Goal: Information Seeking & Learning: Find specific fact

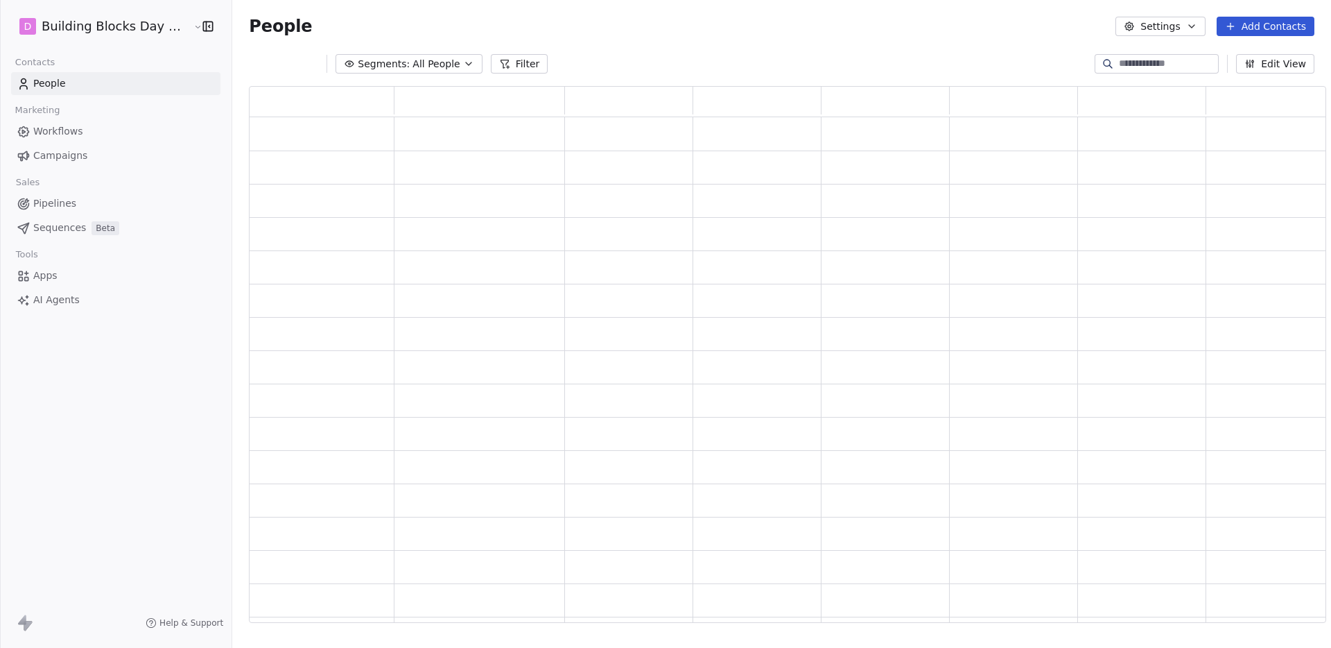
click at [1141, 67] on input at bounding box center [1167, 64] width 97 height 14
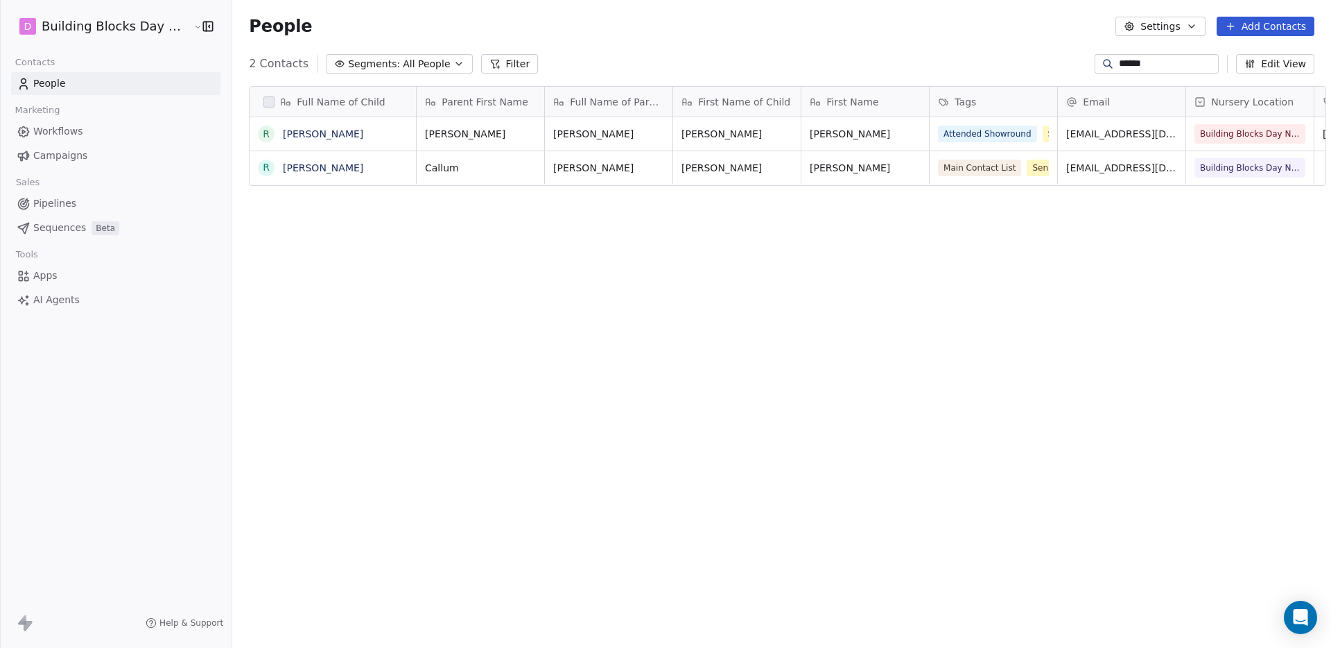
scroll to position [560, 1100]
type input "******"
click at [302, 171] on link "[PERSON_NAME]" at bounding box center [323, 167] width 80 height 11
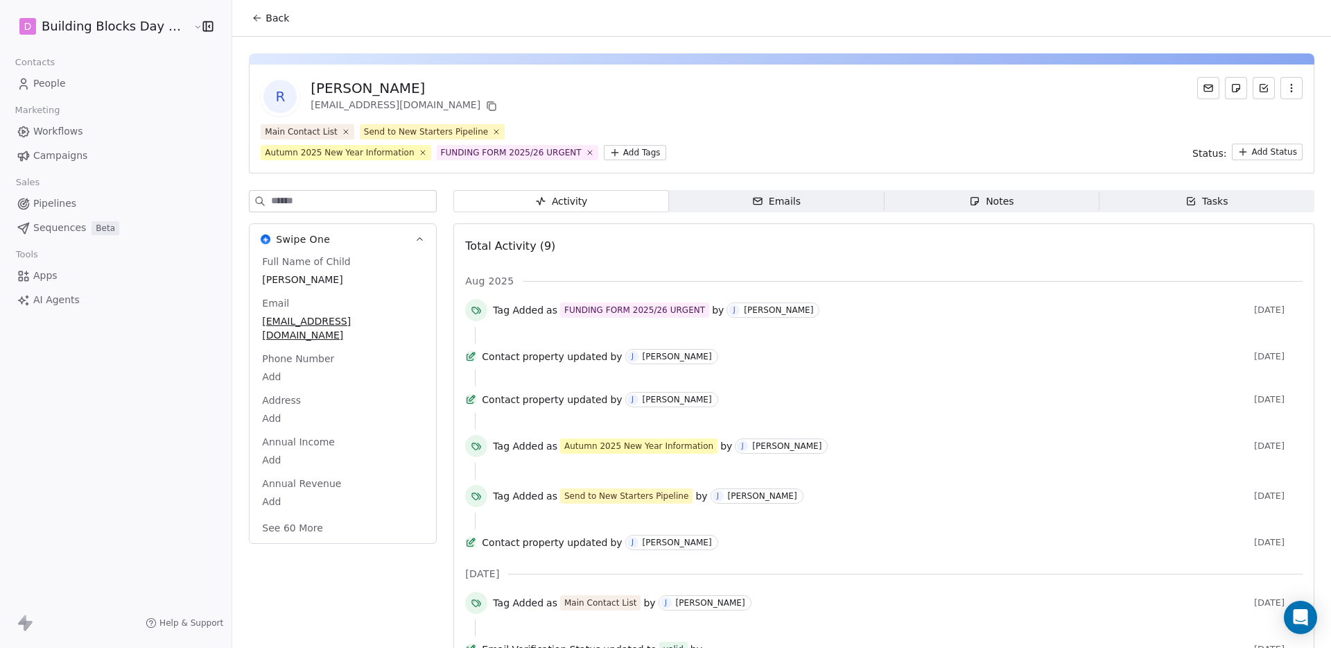
click at [78, 198] on link "Pipelines" at bounding box center [115, 203] width 209 height 23
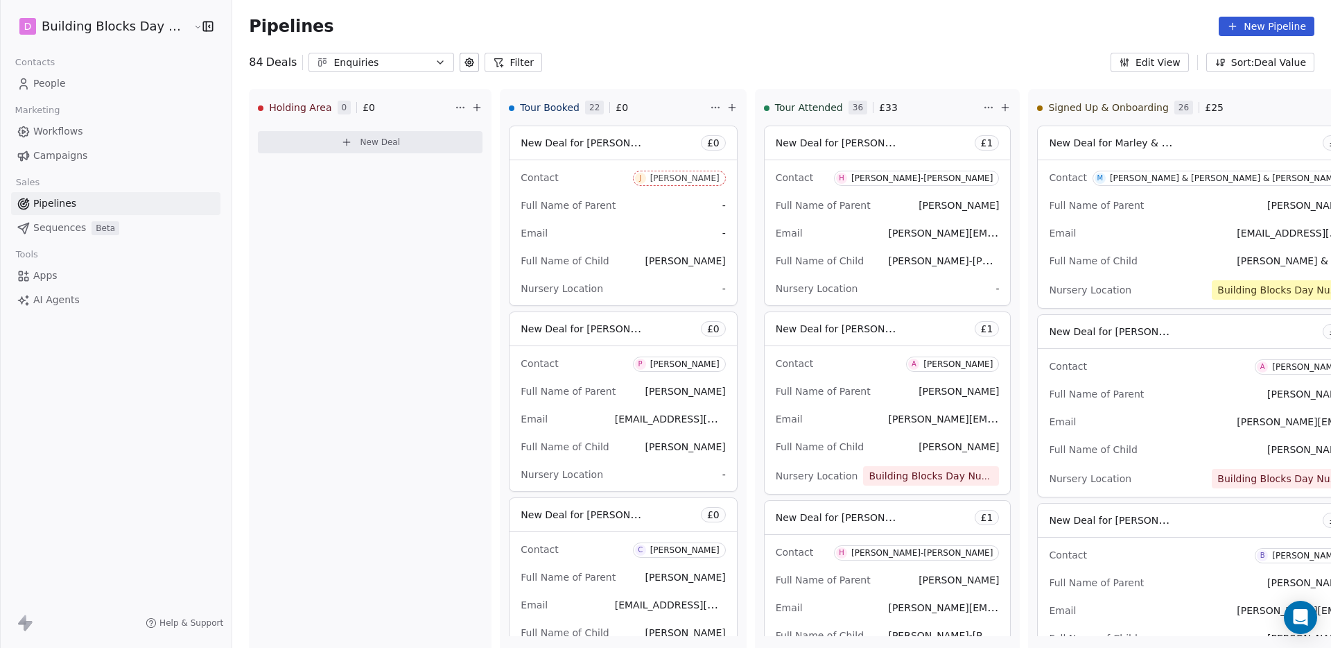
click at [80, 129] on span "Workflows" at bounding box center [58, 131] width 50 height 15
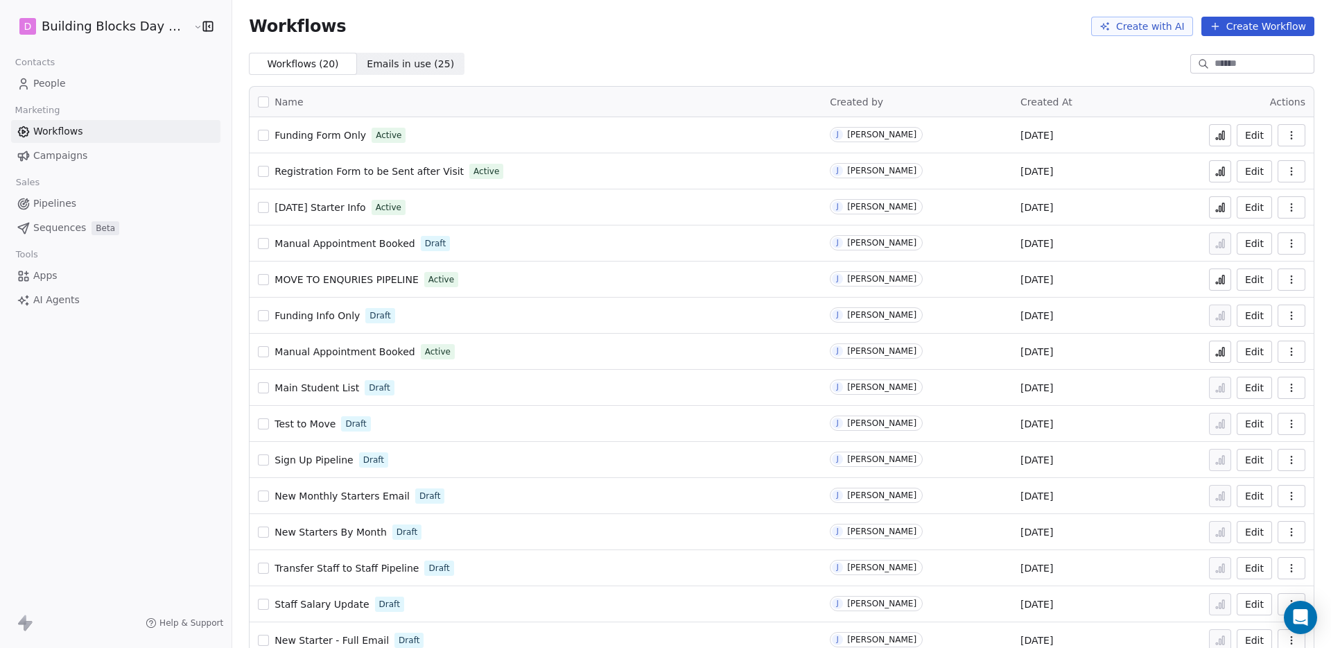
click at [1219, 210] on button at bounding box center [1220, 207] width 22 height 22
click at [62, 87] on span "People" at bounding box center [49, 83] width 33 height 15
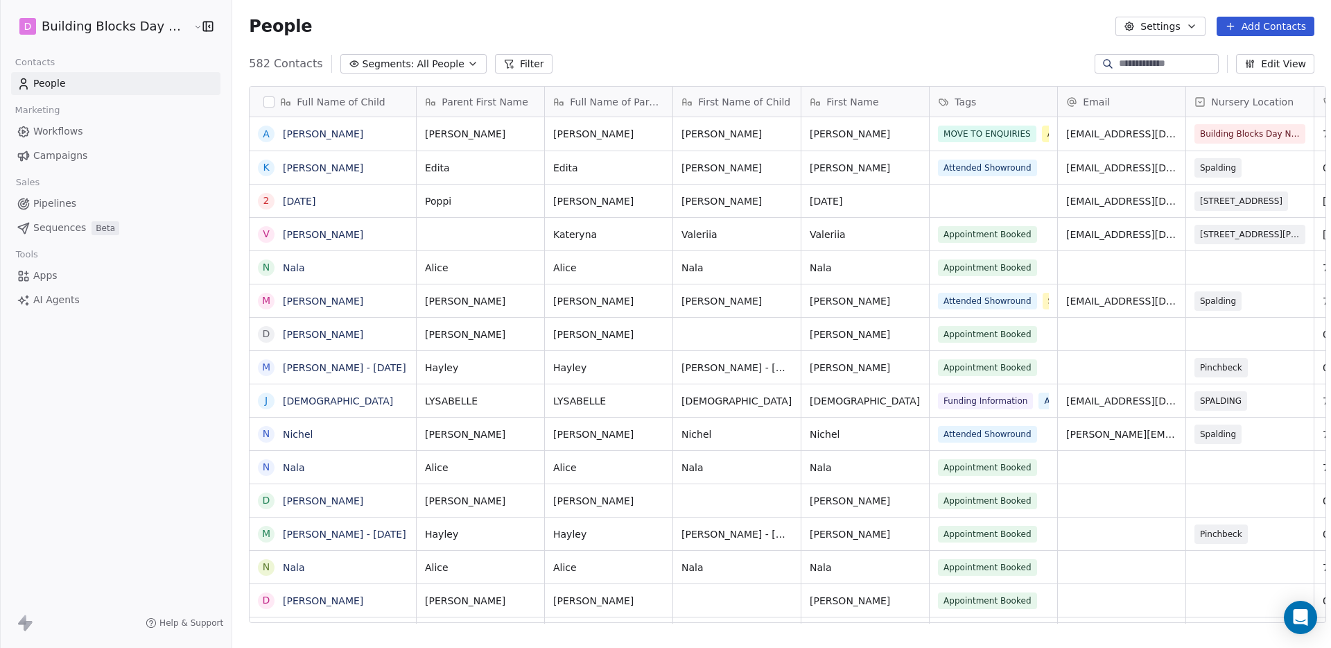
scroll to position [560, 1100]
click at [1135, 54] on div at bounding box center [1157, 63] width 124 height 19
type input "*********"
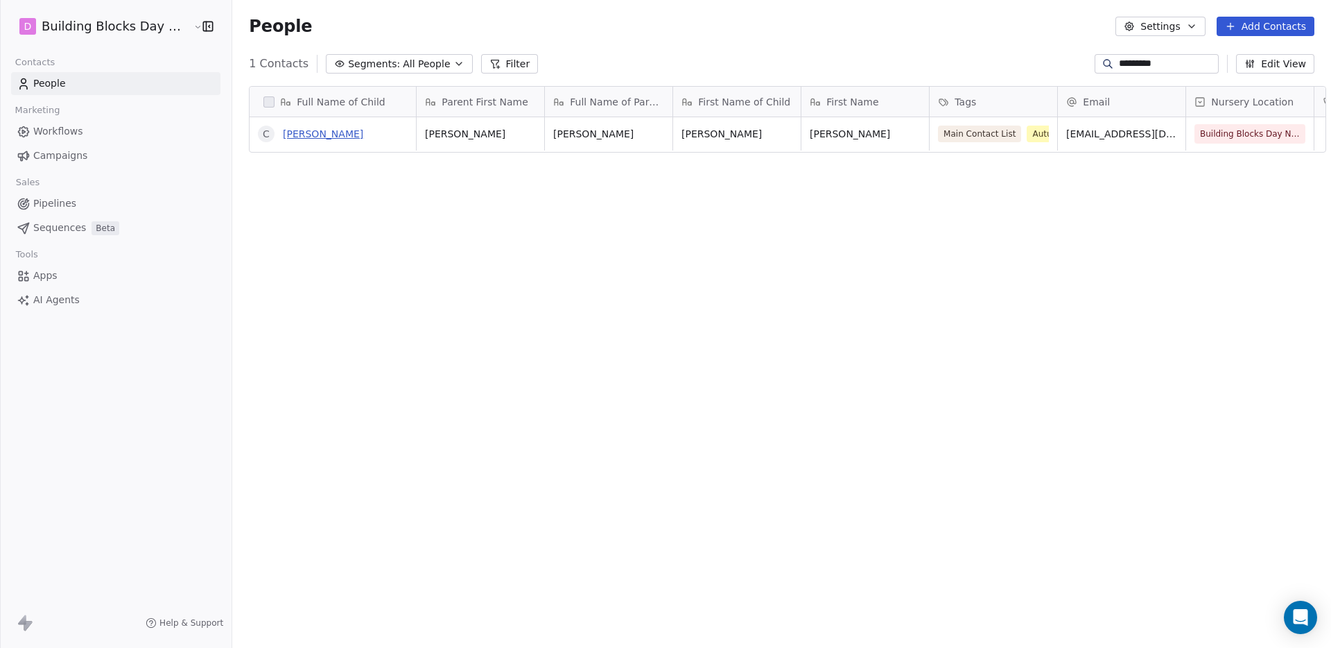
click at [334, 132] on link "Charlie Southwell" at bounding box center [323, 133] width 80 height 11
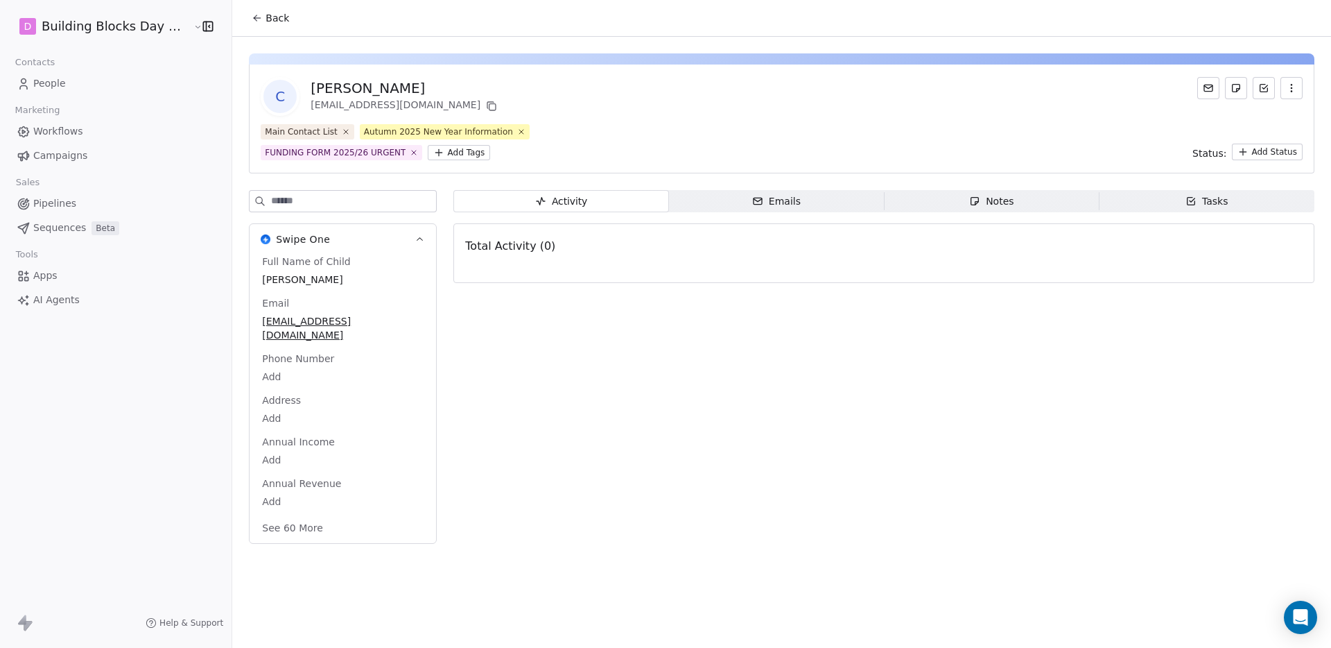
click at [735, 202] on span "Emails Emails" at bounding box center [776, 201] width 215 height 22
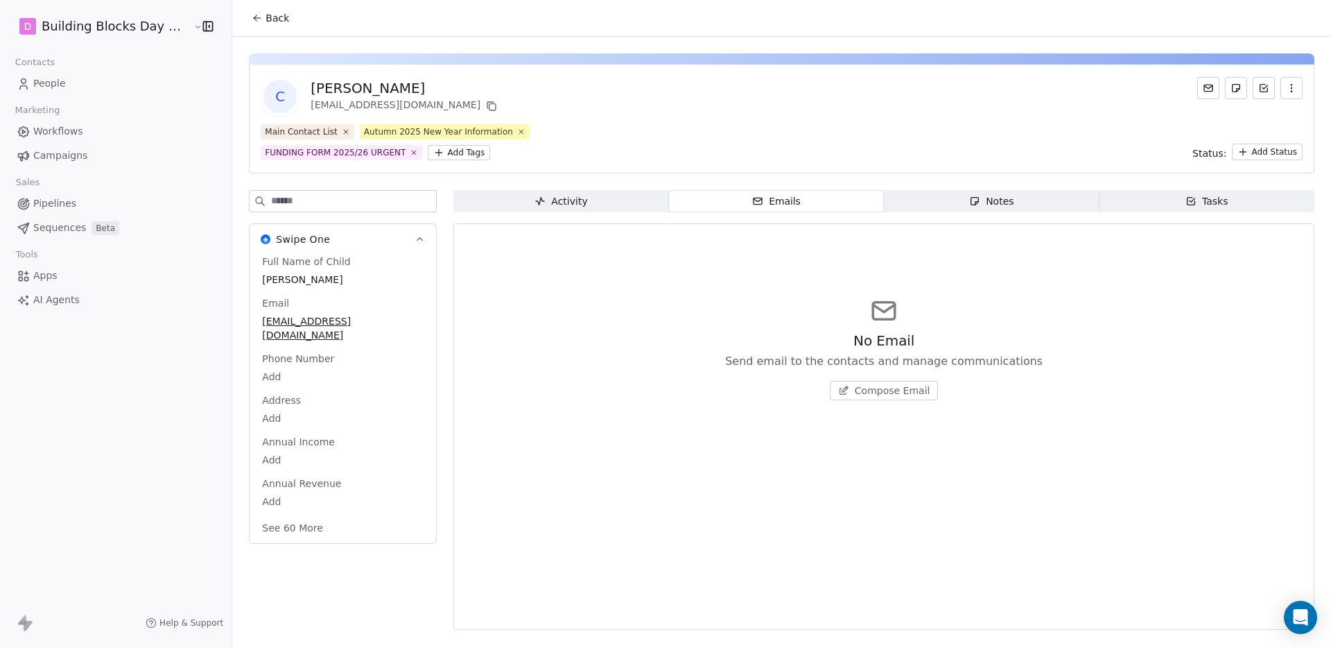
click at [568, 198] on div "Activity" at bounding box center [561, 201] width 53 height 15
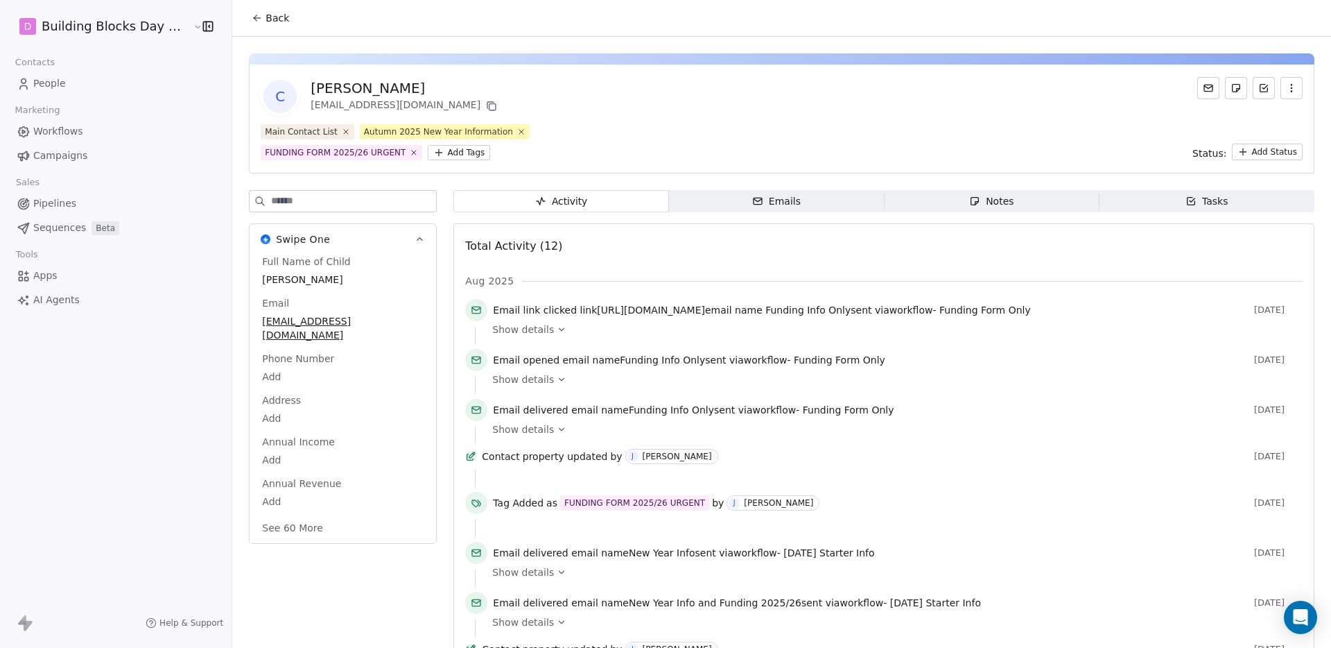
click at [266, 15] on span "Back" at bounding box center [278, 18] width 24 height 14
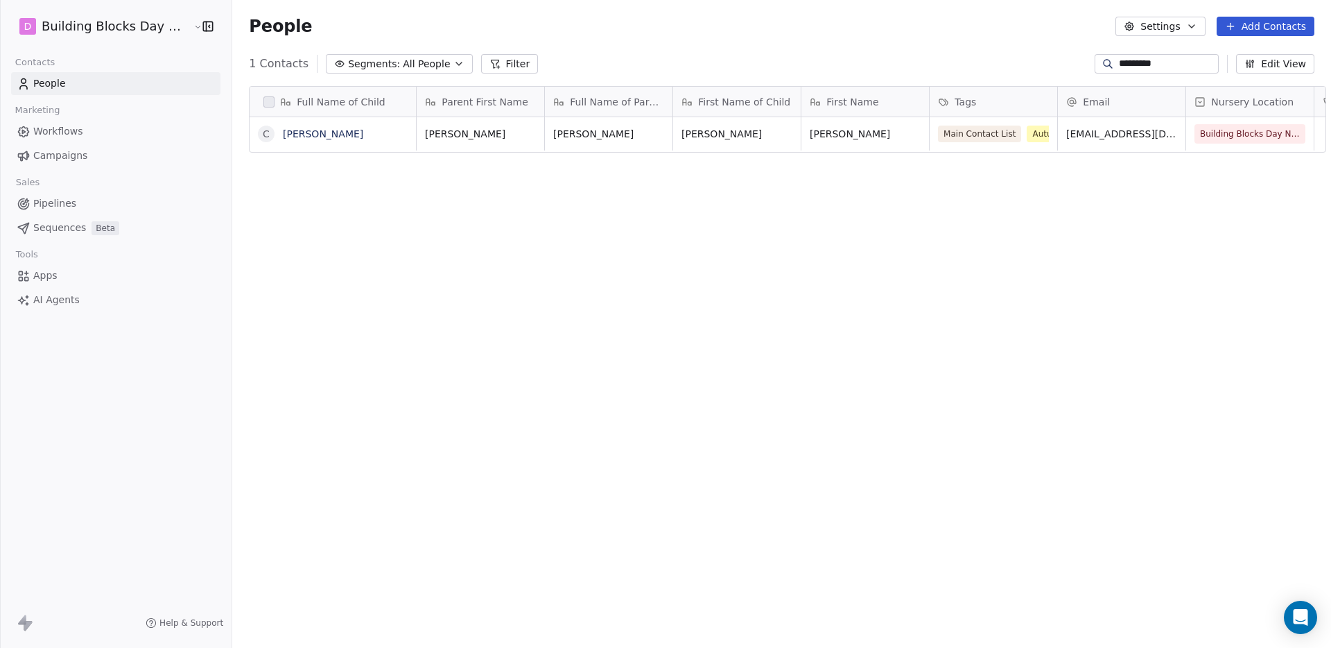
scroll to position [560, 1100]
click at [1190, 65] on input "*********" at bounding box center [1167, 64] width 97 height 14
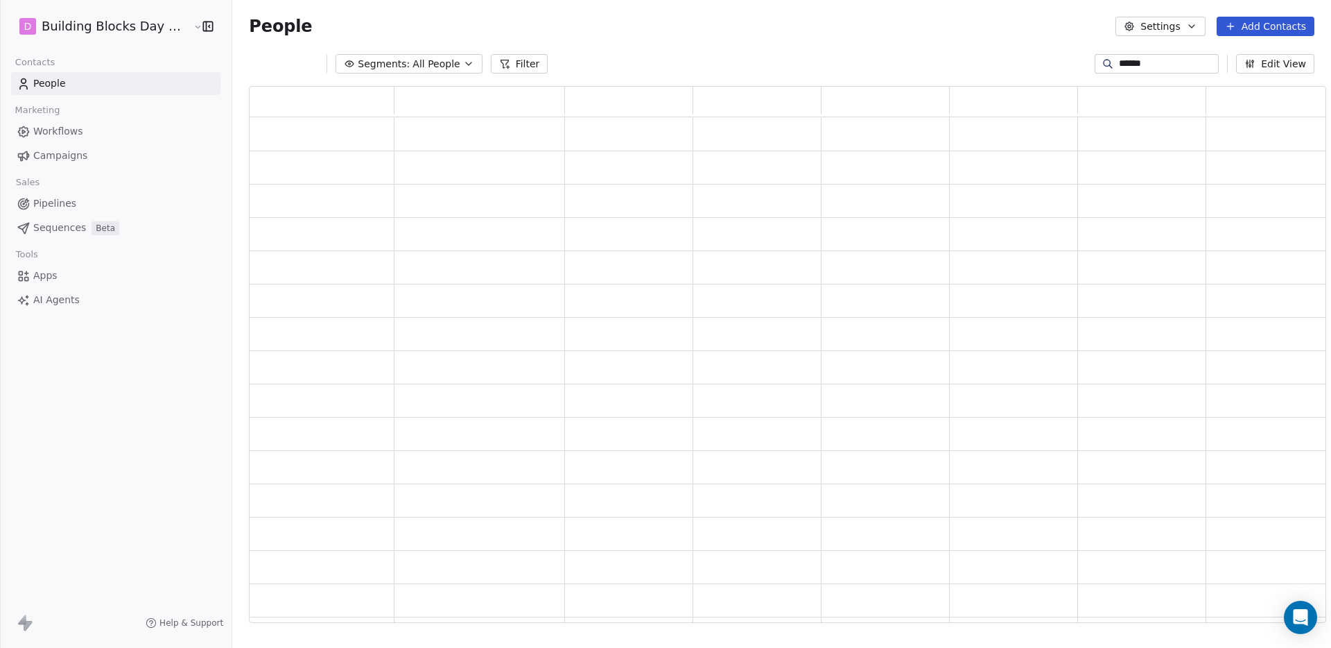
type input "******"
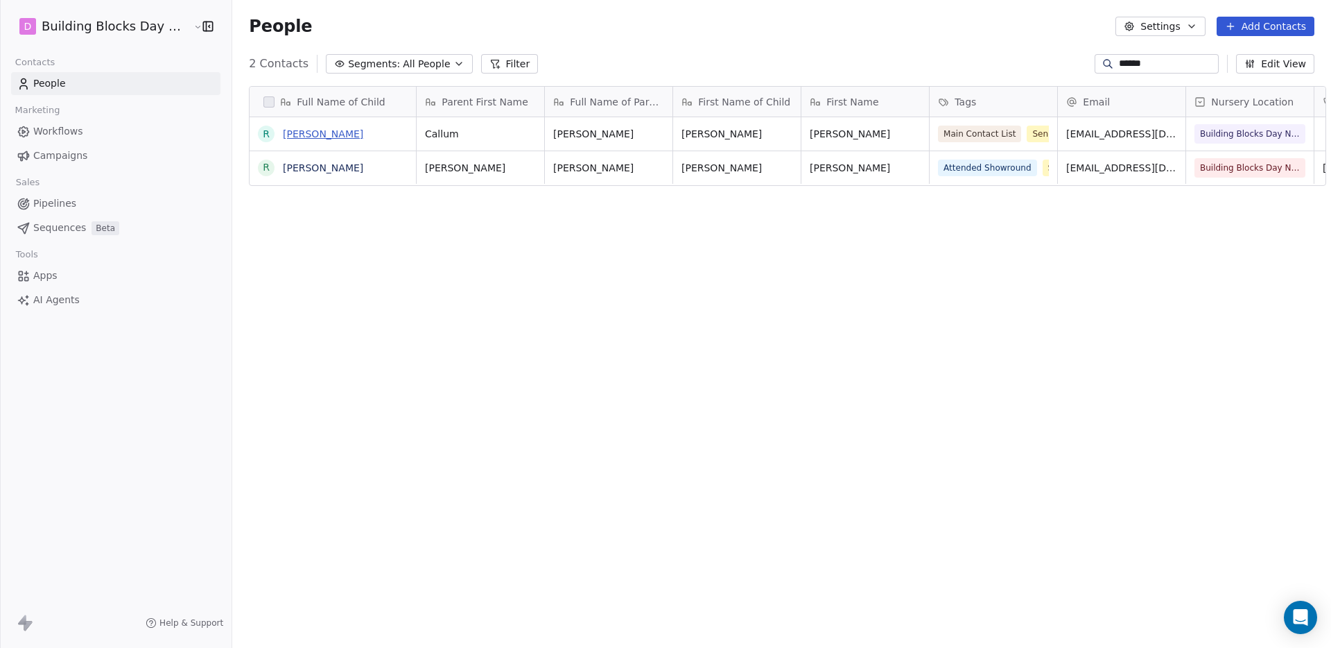
click at [295, 135] on link "Reuben Davis" at bounding box center [323, 133] width 80 height 11
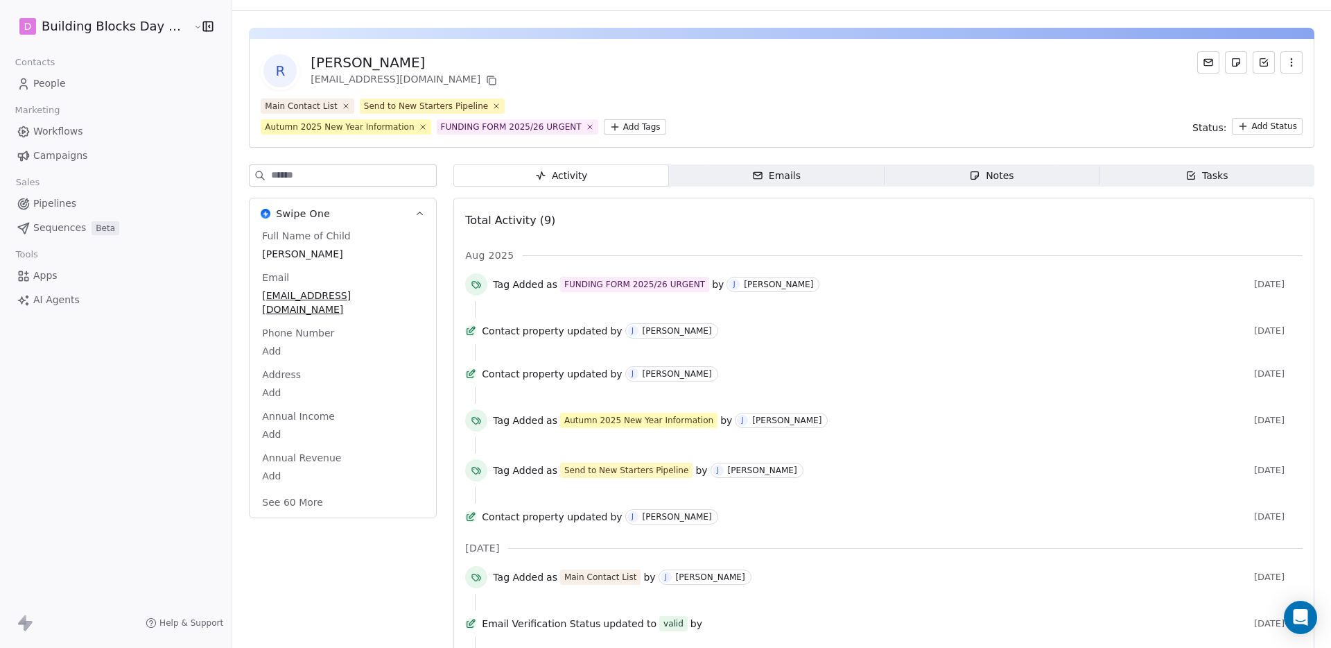
scroll to position [110, 0]
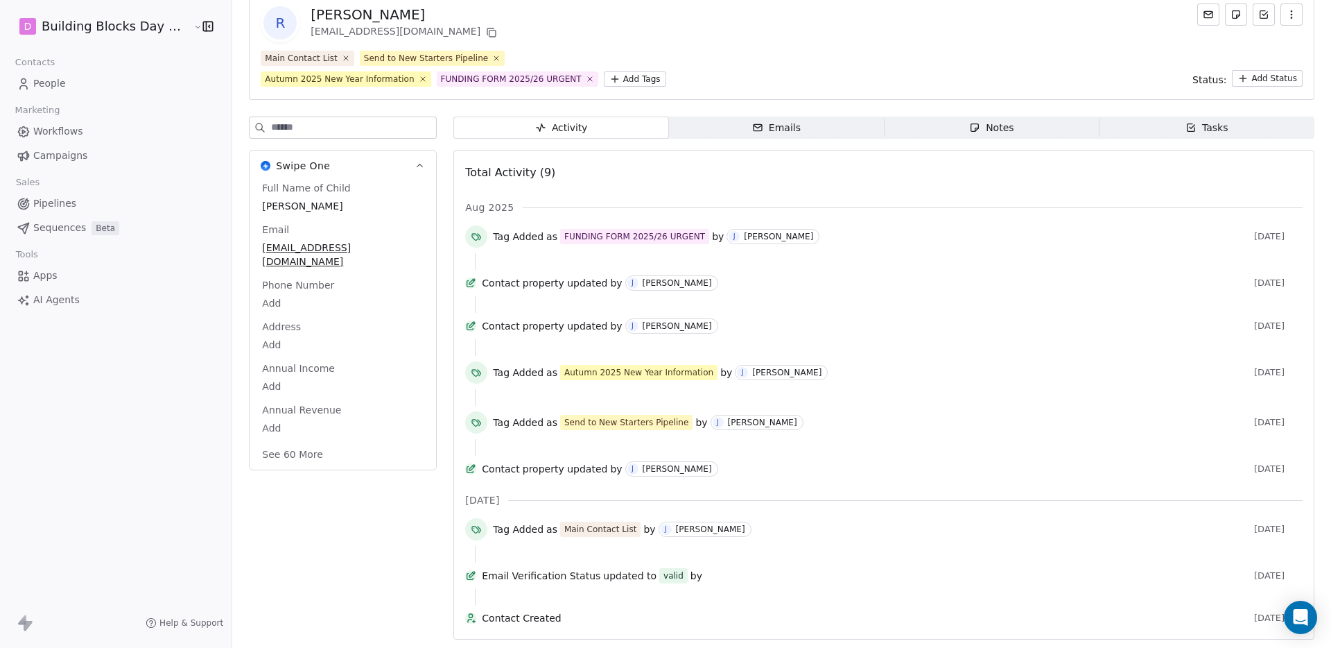
click at [300, 442] on button "See 60 More" at bounding box center [293, 454] width 78 height 25
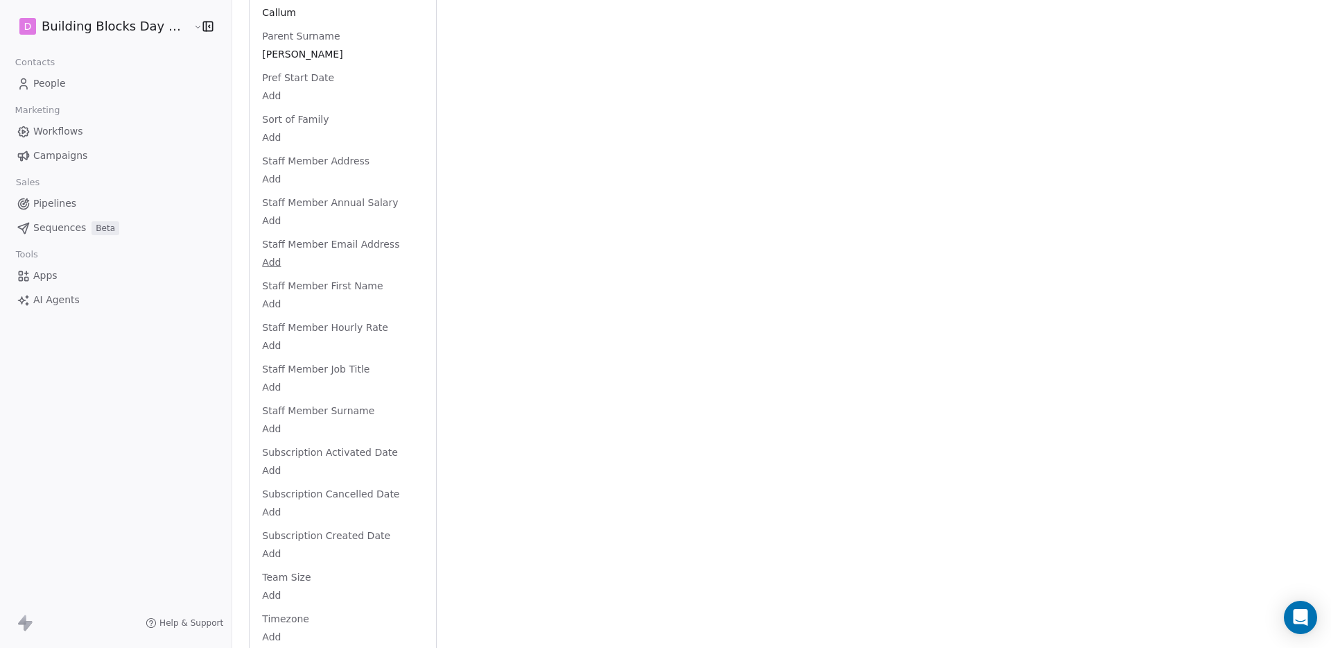
scroll to position [2363, 0]
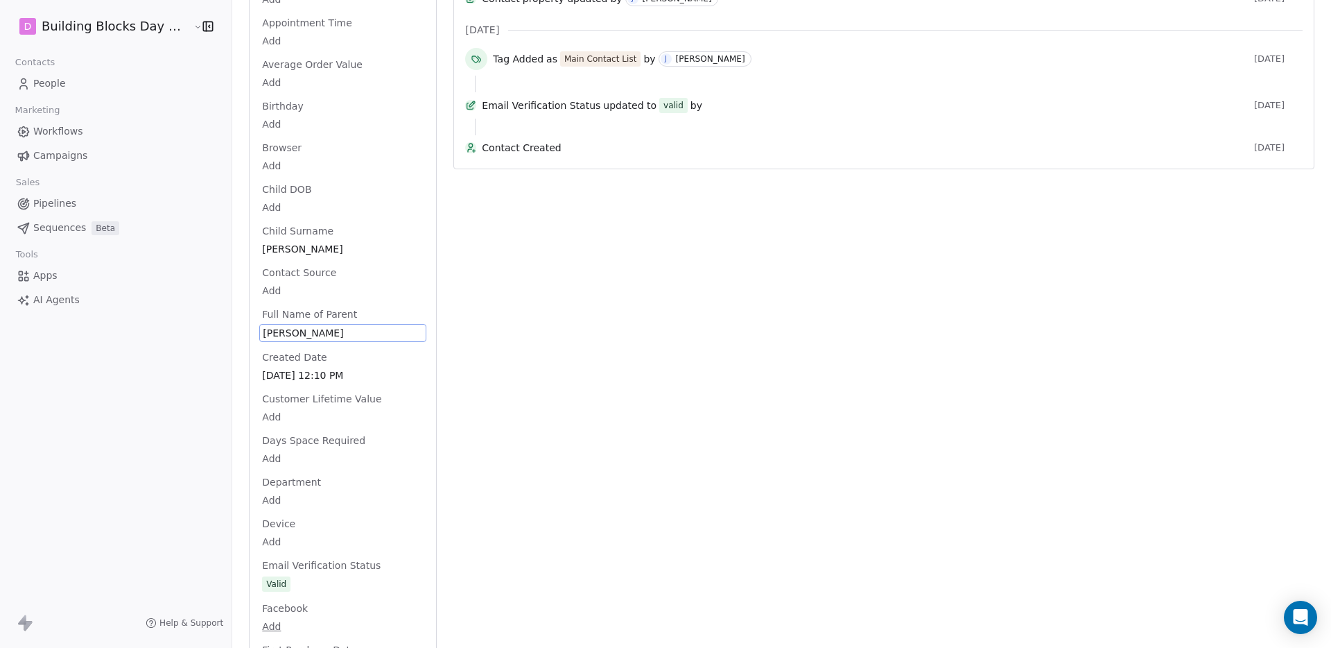
click at [295, 326] on span "Callum Davis" at bounding box center [343, 333] width 160 height 14
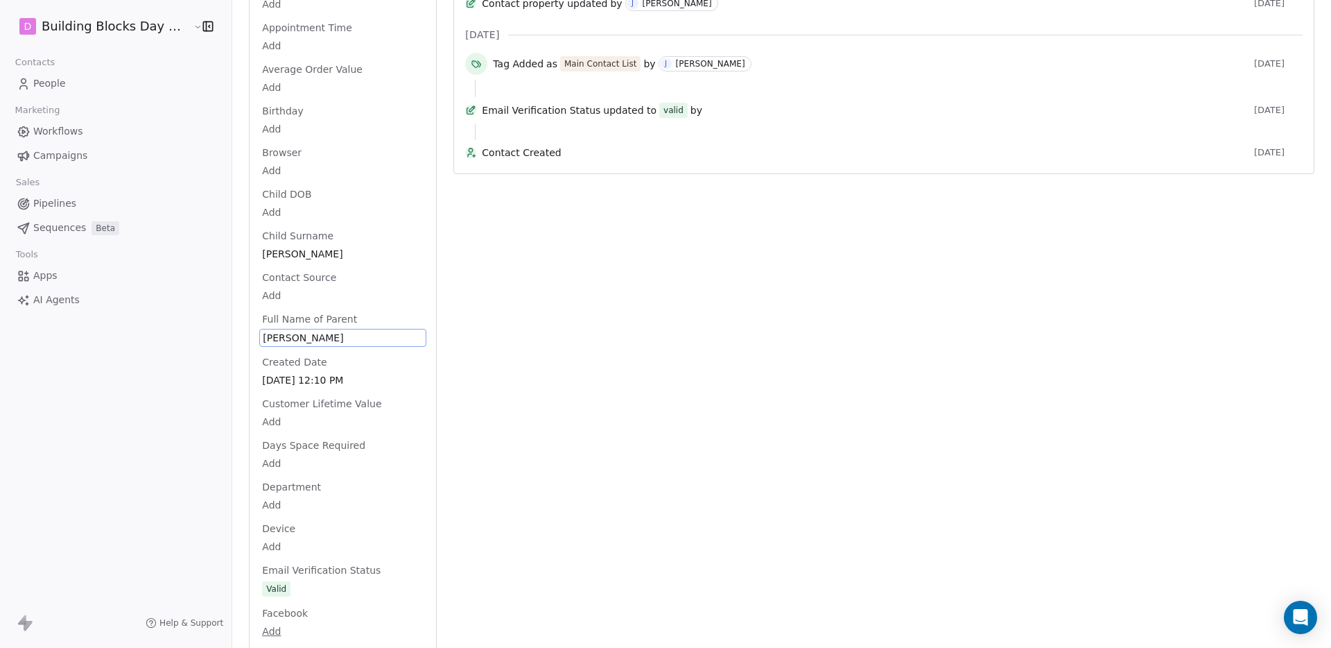
click at [295, 331] on span "Callum Davis" at bounding box center [343, 338] width 160 height 14
click at [311, 331] on span "Callum Davis" at bounding box center [343, 338] width 160 height 14
drag, startPoint x: 312, startPoint y: 324, endPoint x: 216, endPoint y: 313, distance: 96.3
click at [216, 313] on html "D Building Blocks Day Nurseries Contacts People Marketing Workflows Campaigns S…" at bounding box center [665, 324] width 1331 height 648
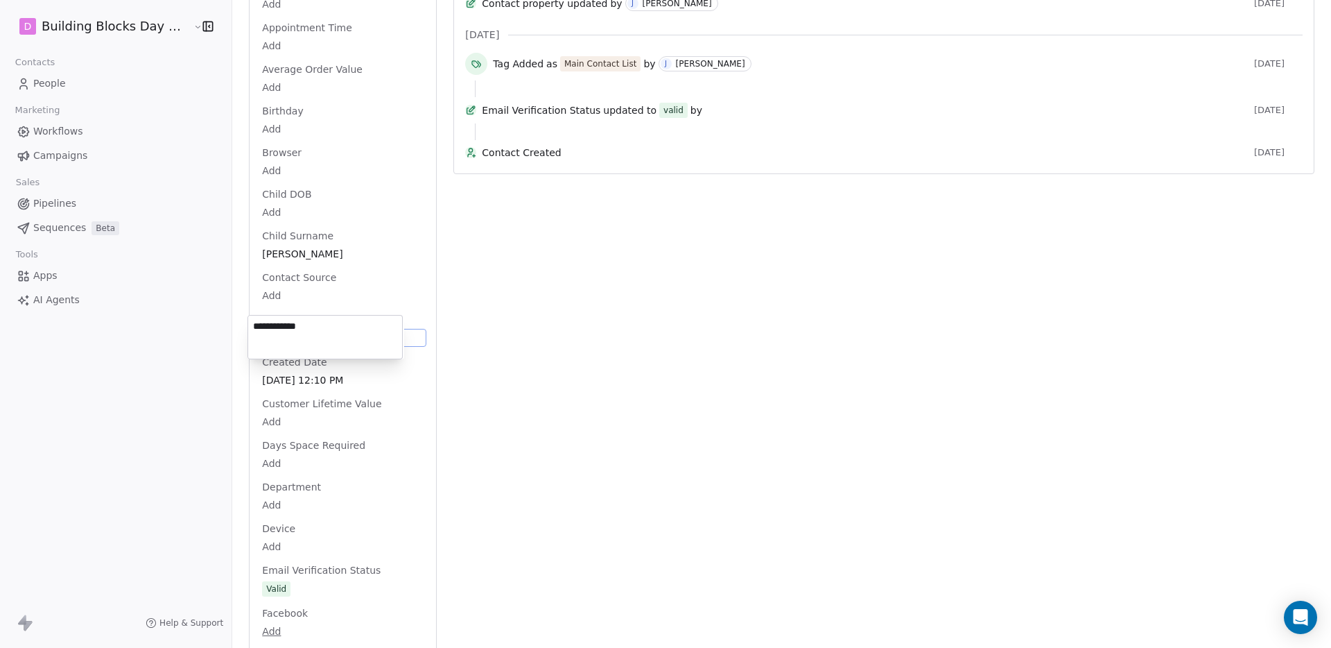
type textarea "**********"
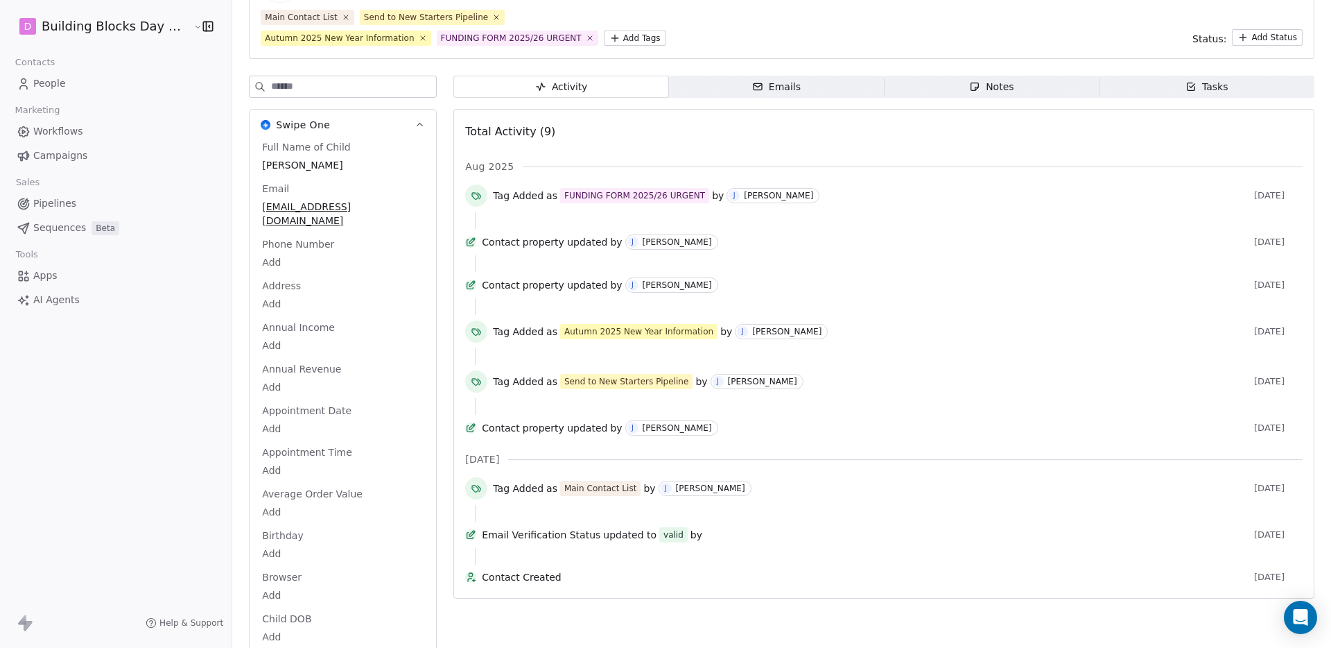
scroll to position [112, 0]
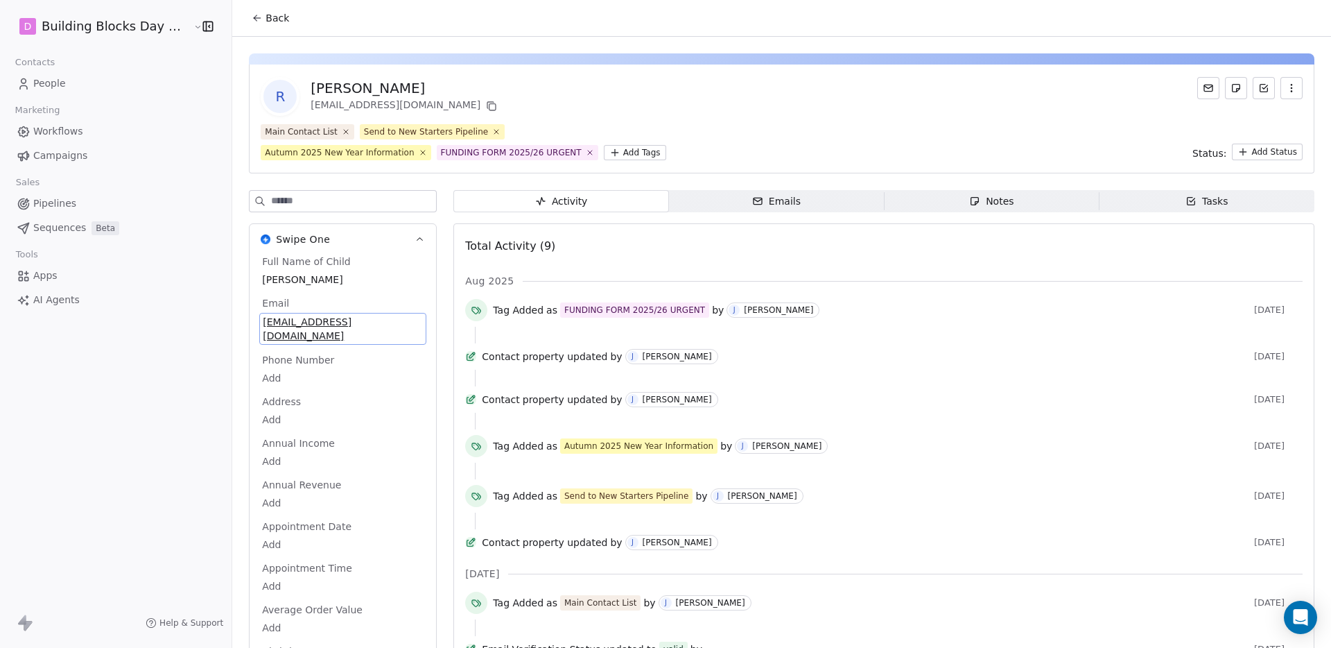
click at [390, 319] on span "callum09022000@gmail.com" at bounding box center [343, 329] width 160 height 28
type input "**********"
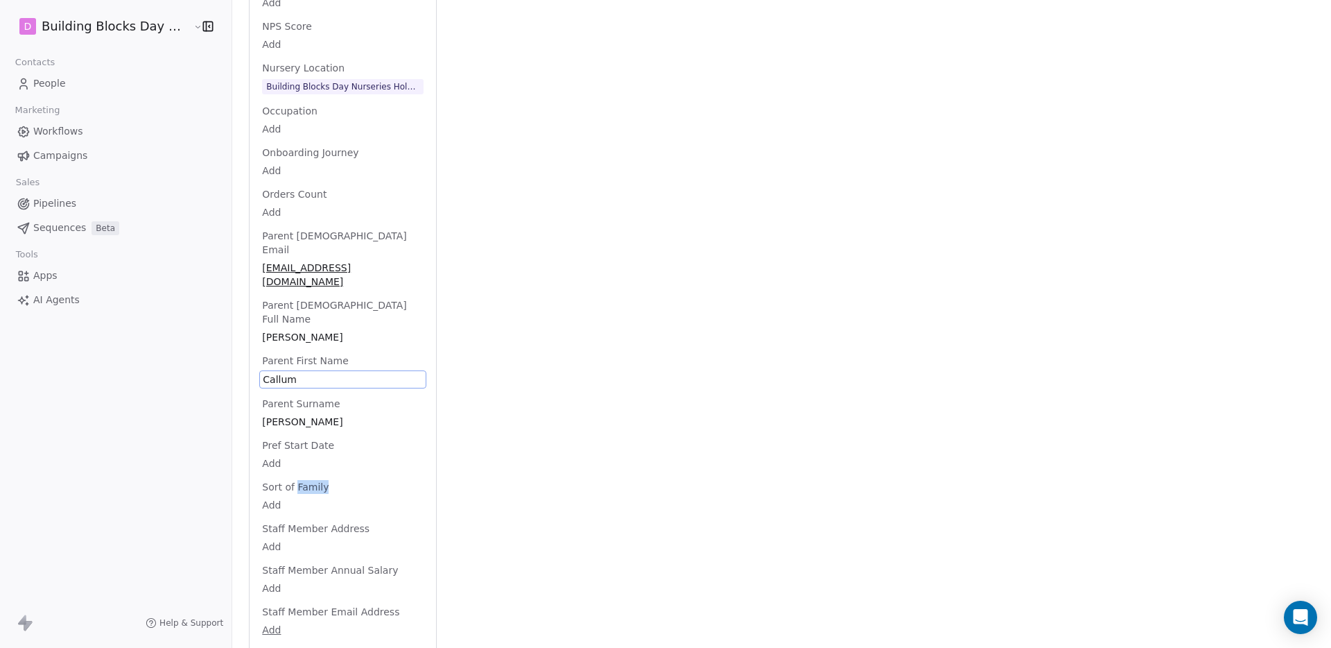
click at [282, 480] on span "Sort of Family" at bounding box center [295, 487] width 72 height 14
click at [280, 372] on span "Callum" at bounding box center [343, 379] width 160 height 14
type textarea "*******"
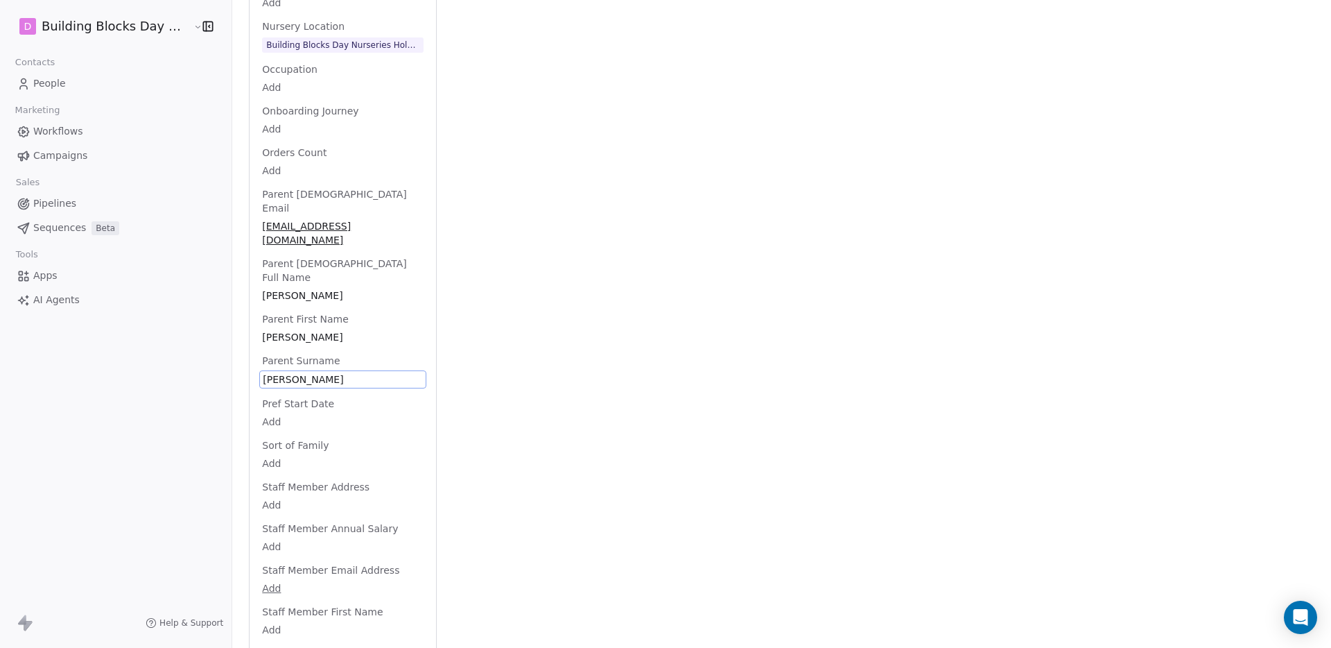
click at [266, 372] on span "Davis" at bounding box center [343, 379] width 160 height 14
type textarea "****"
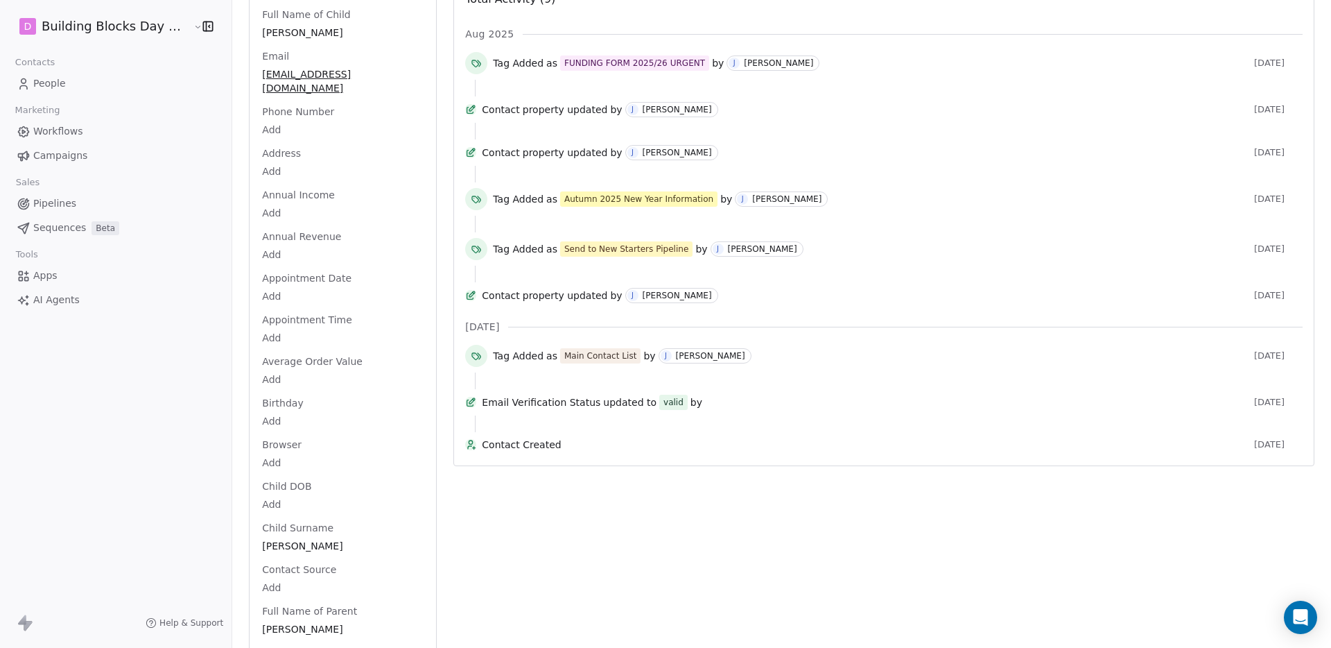
scroll to position [0, 0]
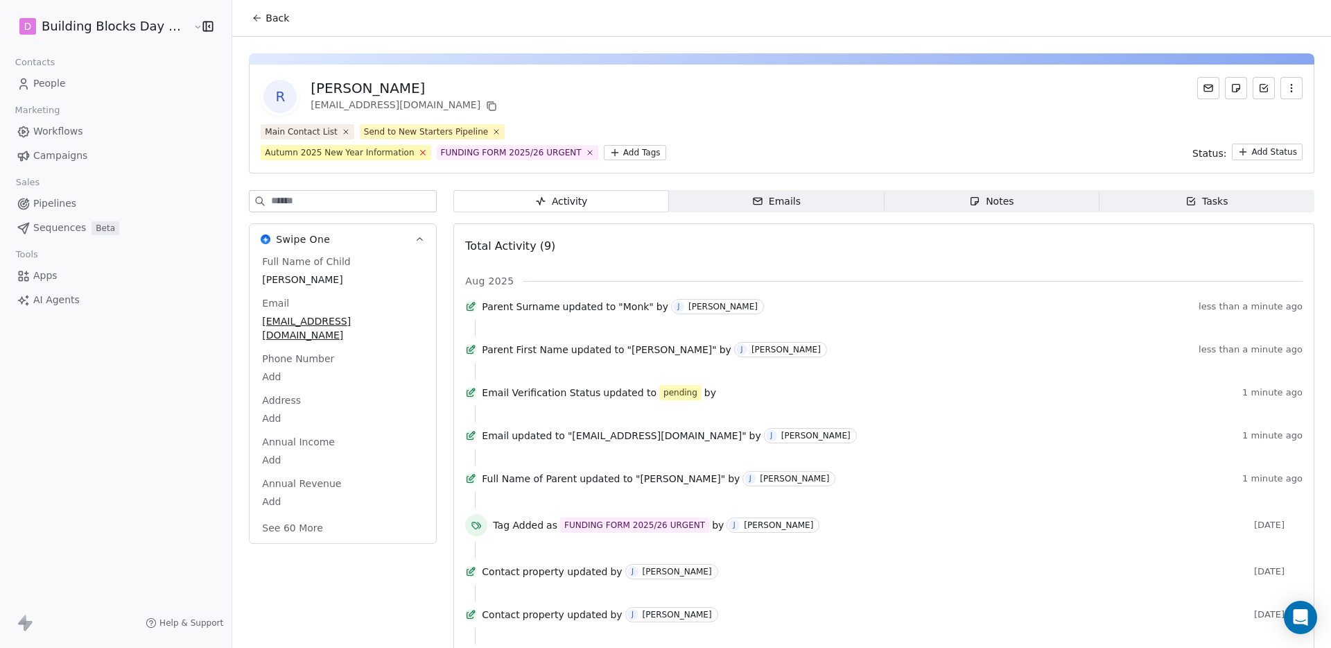
click at [427, 148] on icon at bounding box center [422, 152] width 9 height 9
click at [492, 130] on icon at bounding box center [496, 131] width 9 height 9
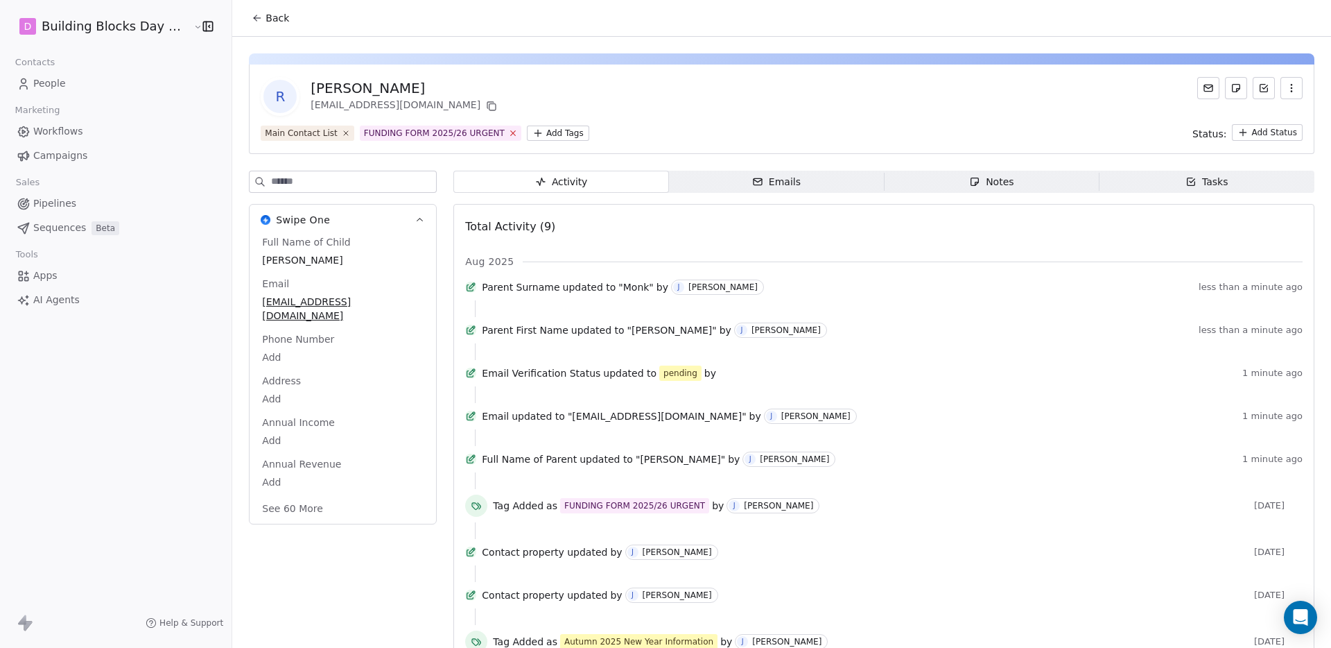
click at [508, 134] on icon at bounding box center [512, 132] width 9 height 9
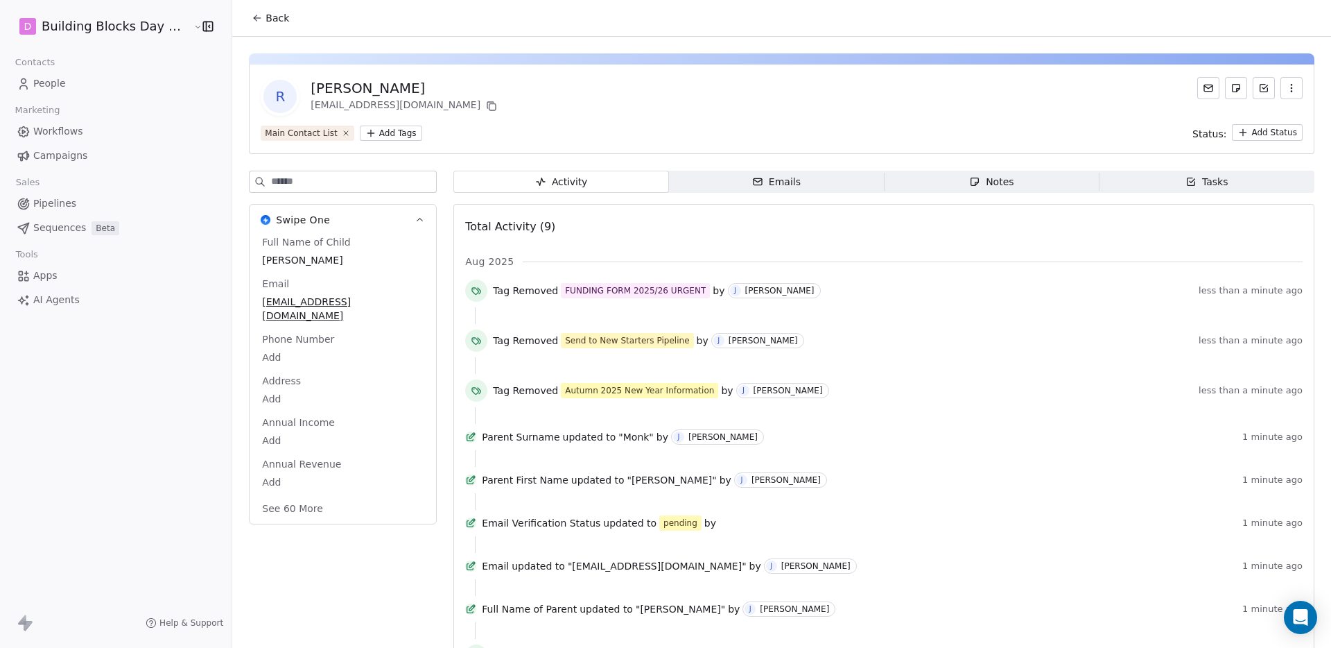
click at [78, 133] on span "Workflows" at bounding box center [58, 131] width 50 height 15
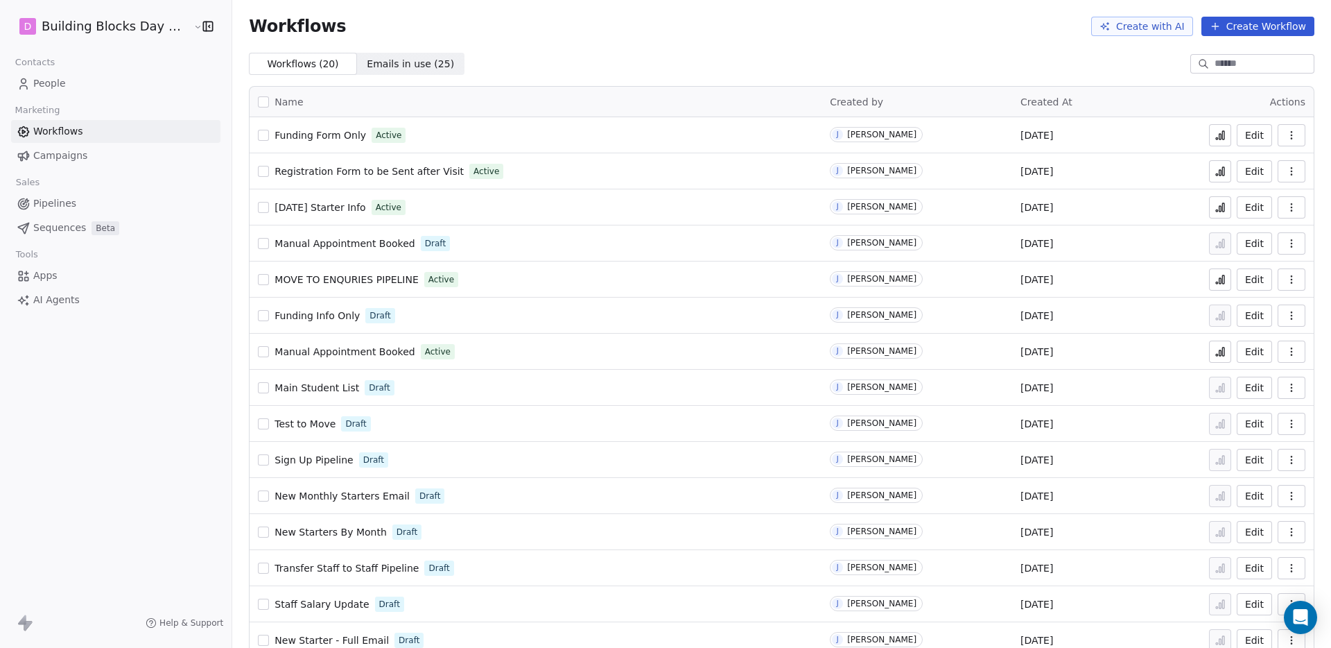
click at [351, 210] on span "[DATE] Starter Info" at bounding box center [320, 207] width 91 height 11
click at [77, 82] on link "People" at bounding box center [115, 83] width 209 height 23
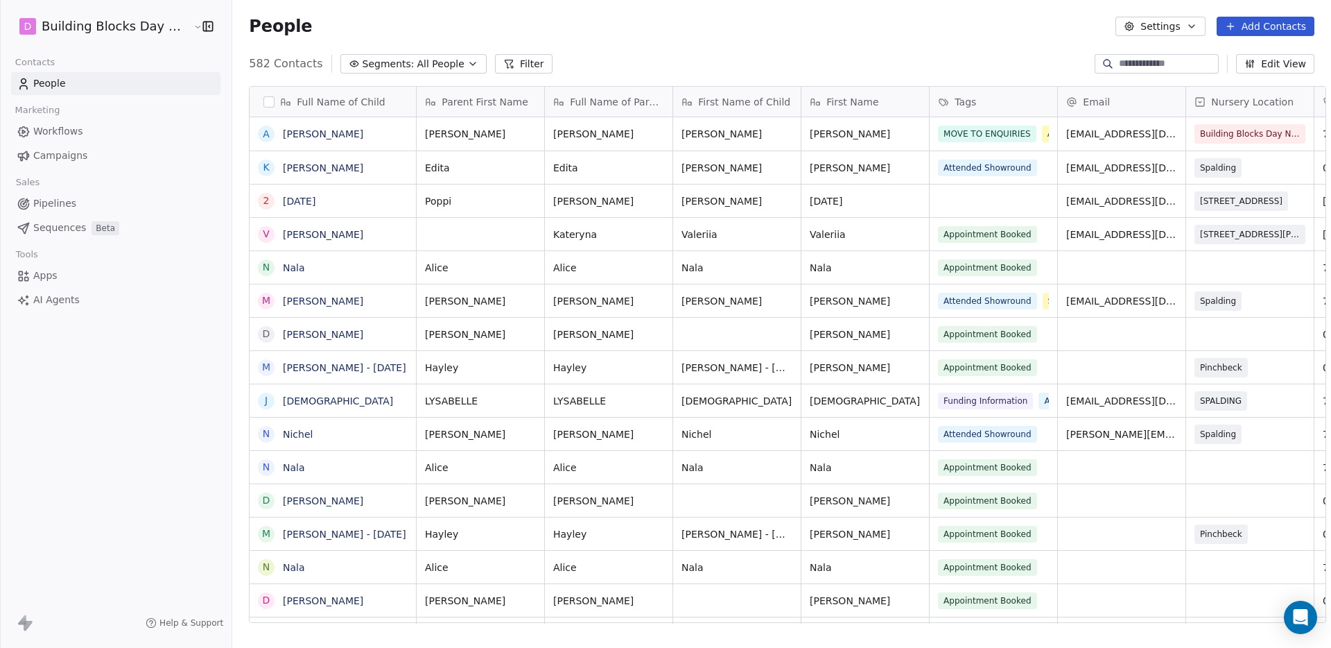
scroll to position [560, 1100]
click at [1144, 64] on input at bounding box center [1167, 64] width 97 height 14
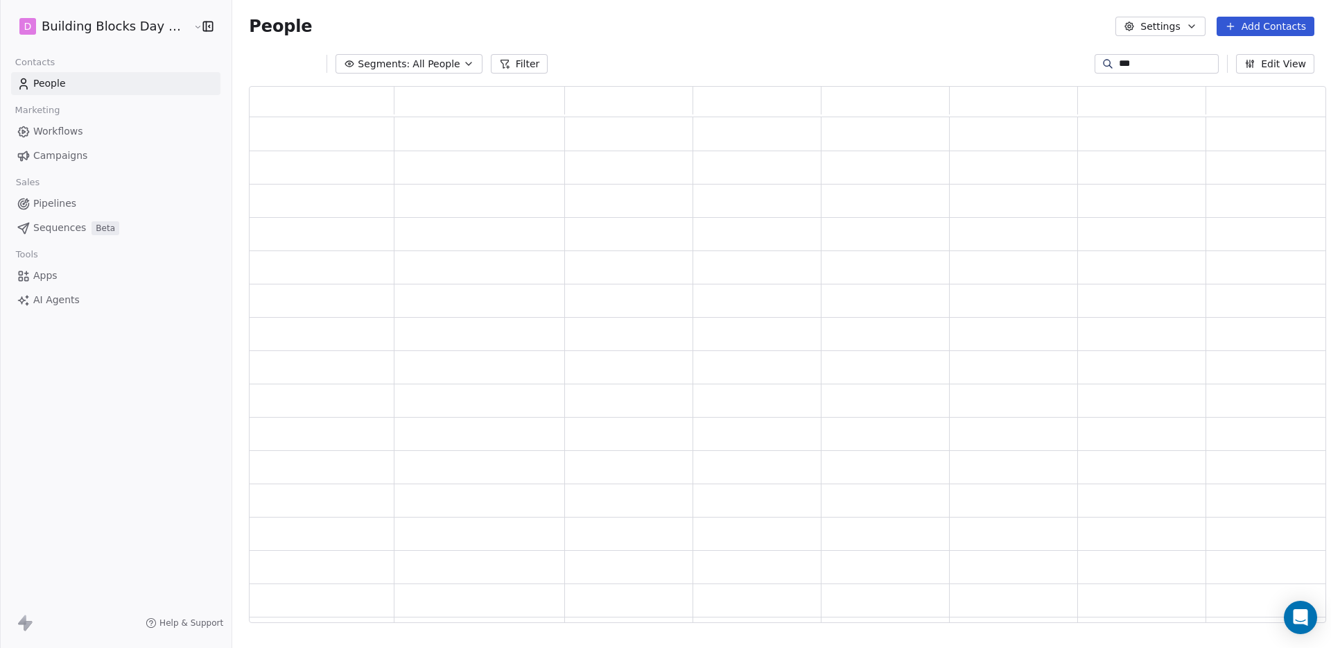
scroll to position [526, 1066]
type input "******"
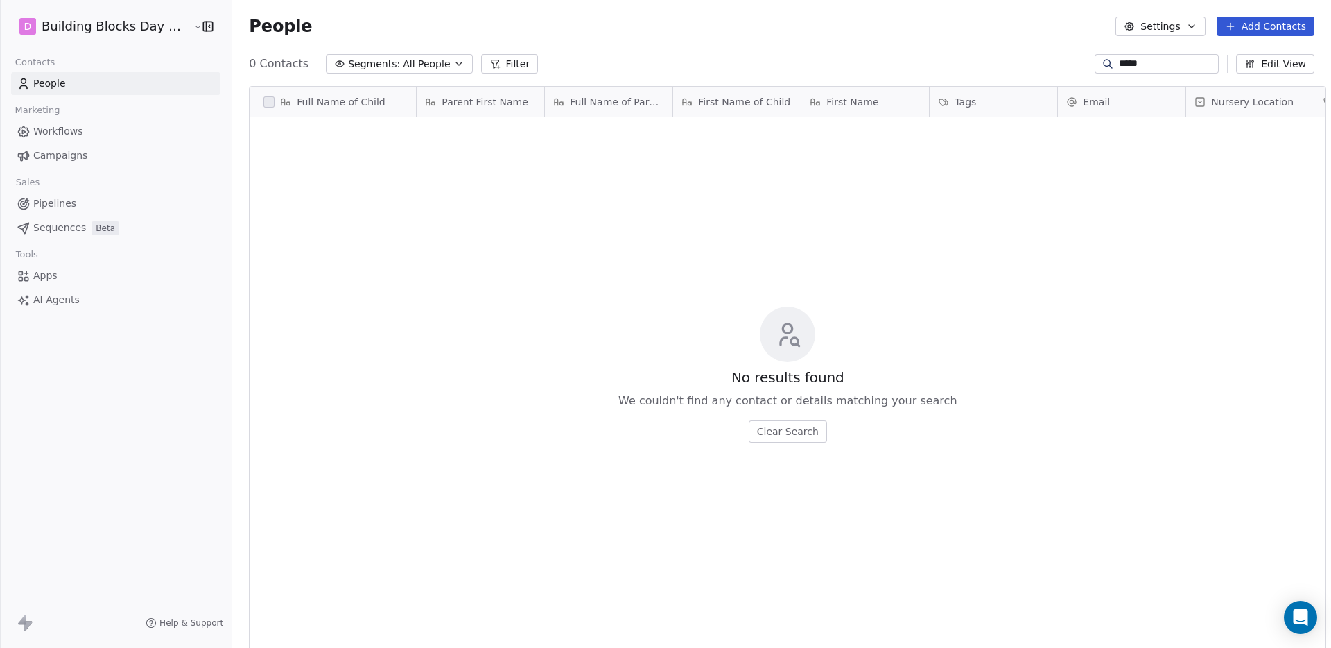
type input "*****"
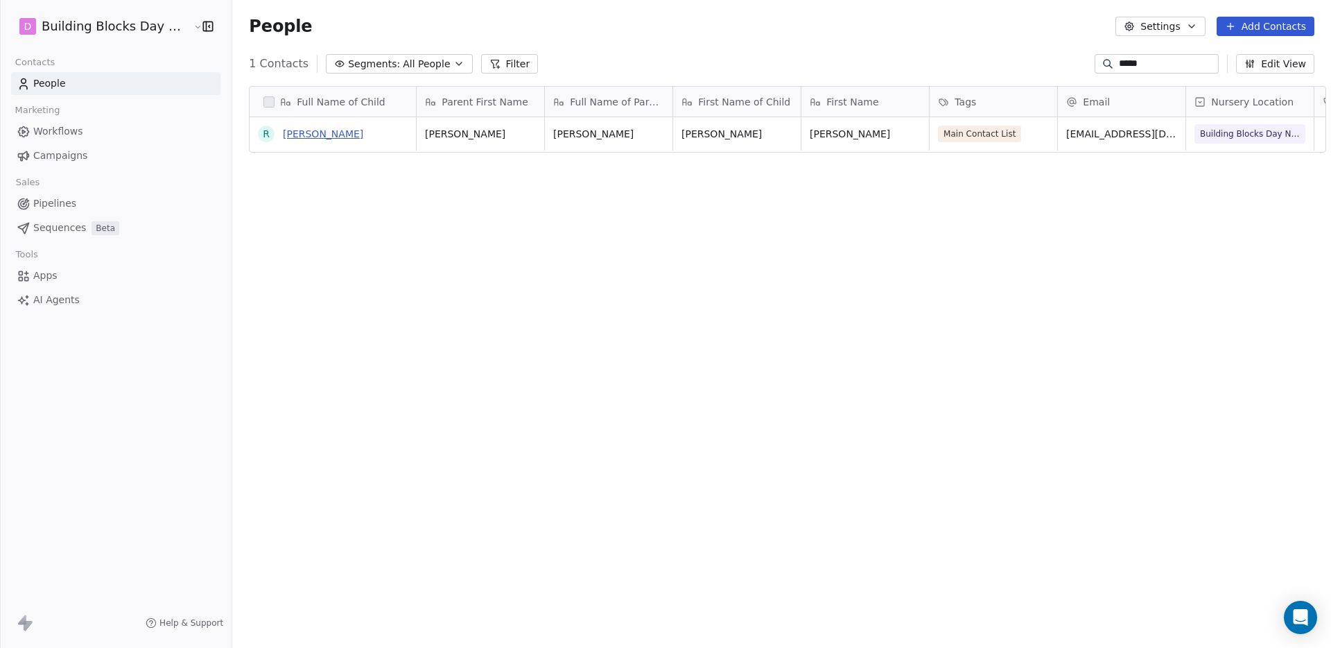
click at [306, 132] on link "[PERSON_NAME]" at bounding box center [323, 133] width 80 height 11
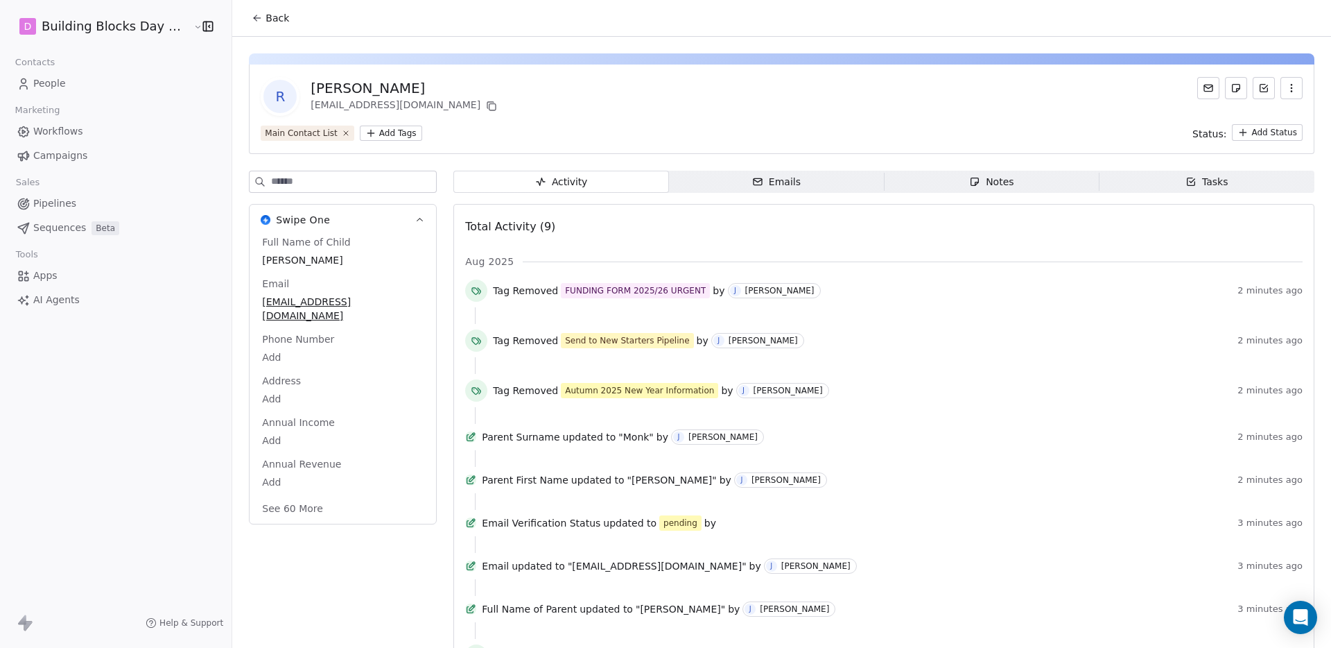
click at [374, 128] on html "D Building Blocks Day Nurseries Contacts People Marketing Workflows Campaigns S…" at bounding box center [665, 324] width 1331 height 648
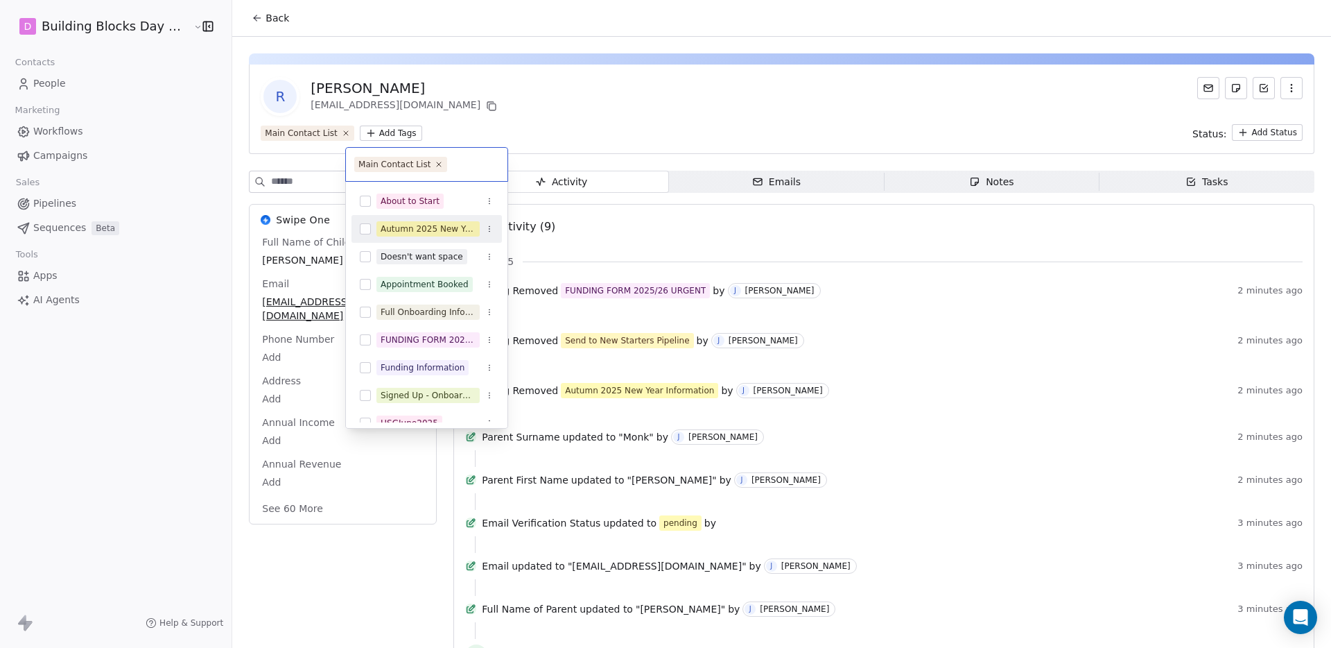
click at [392, 227] on div "Autumn 2025 New Year Information" at bounding box center [428, 229] width 95 height 12
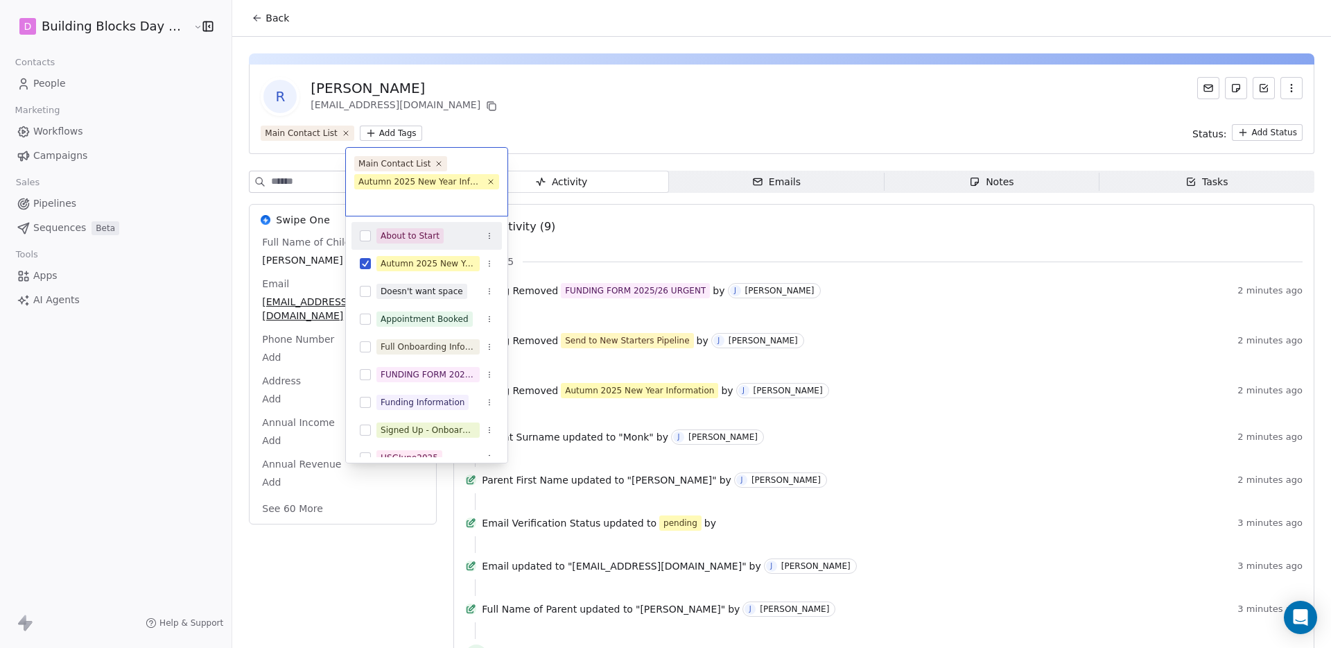
click at [524, 98] on html "D Building Blocks Day Nurseries Contacts People Marketing Workflows Campaigns S…" at bounding box center [665, 324] width 1331 height 648
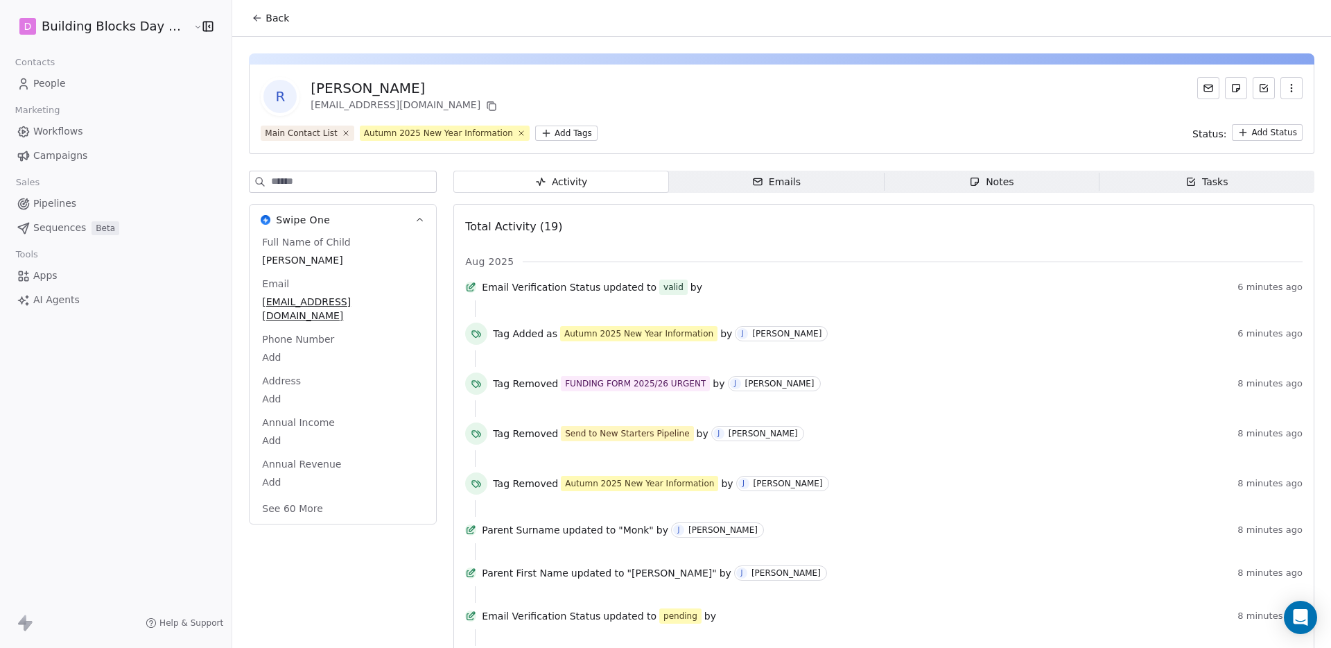
click at [76, 133] on span "Workflows" at bounding box center [58, 131] width 50 height 15
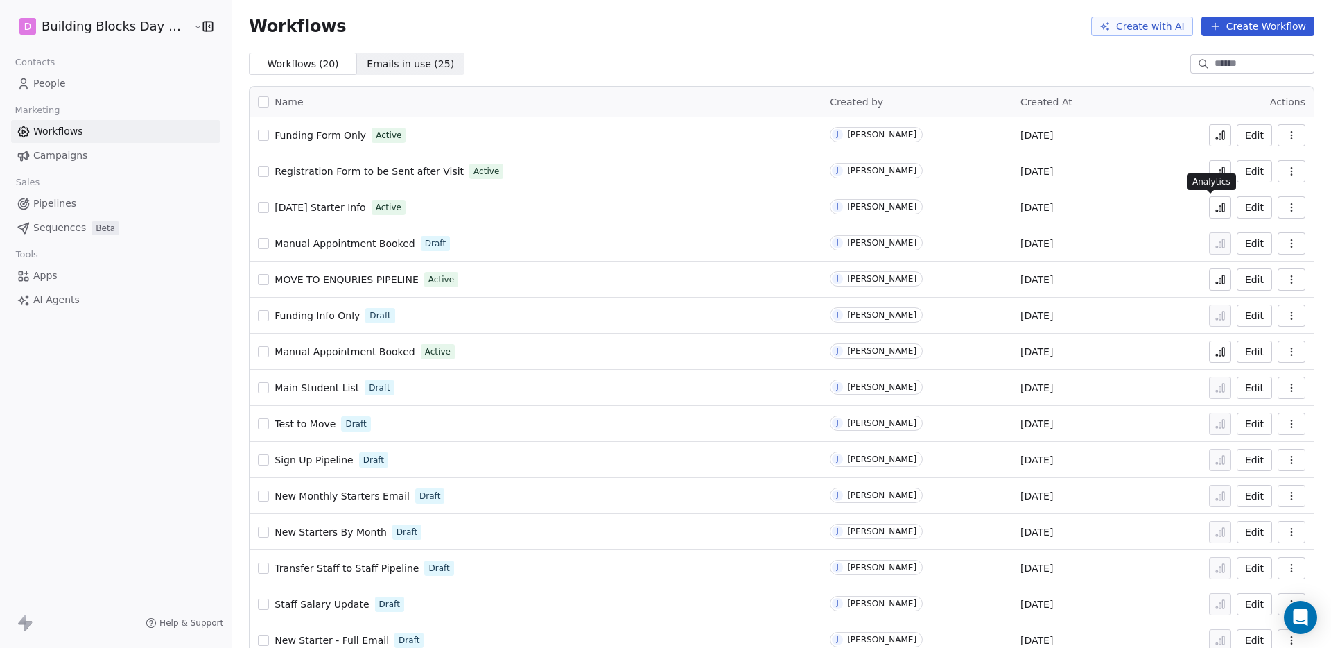
click at [1209, 214] on button at bounding box center [1220, 207] width 22 height 22
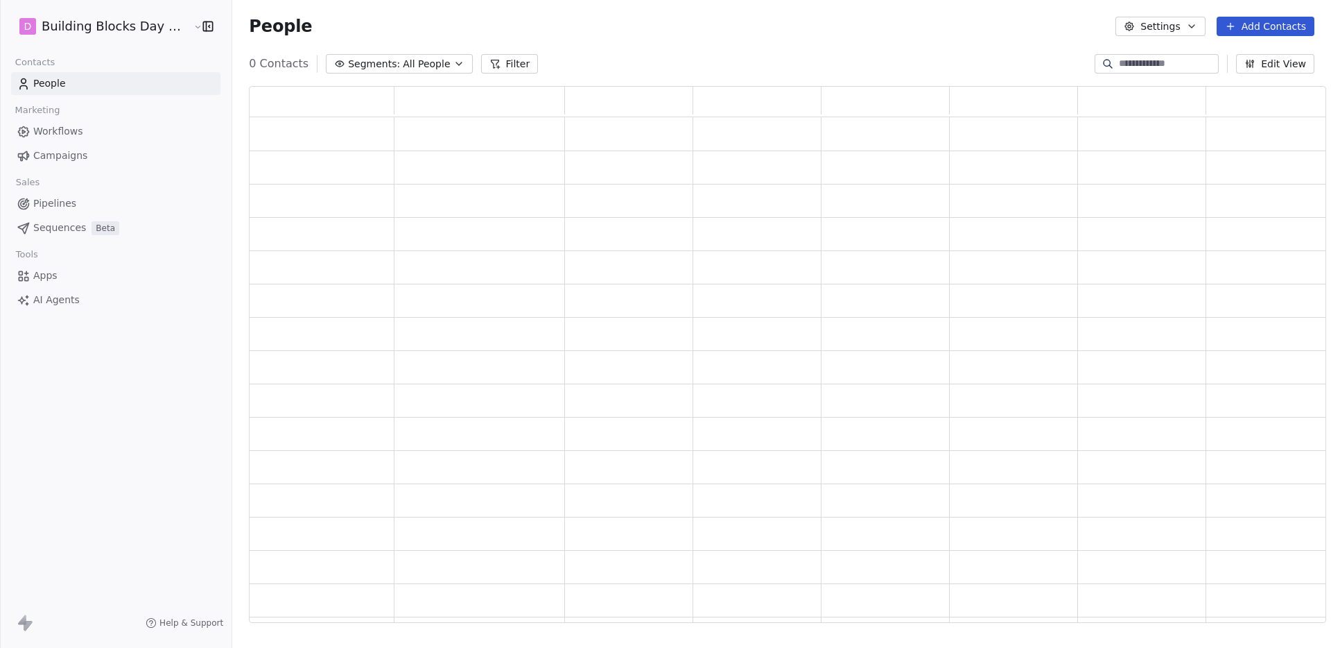
scroll to position [526, 1066]
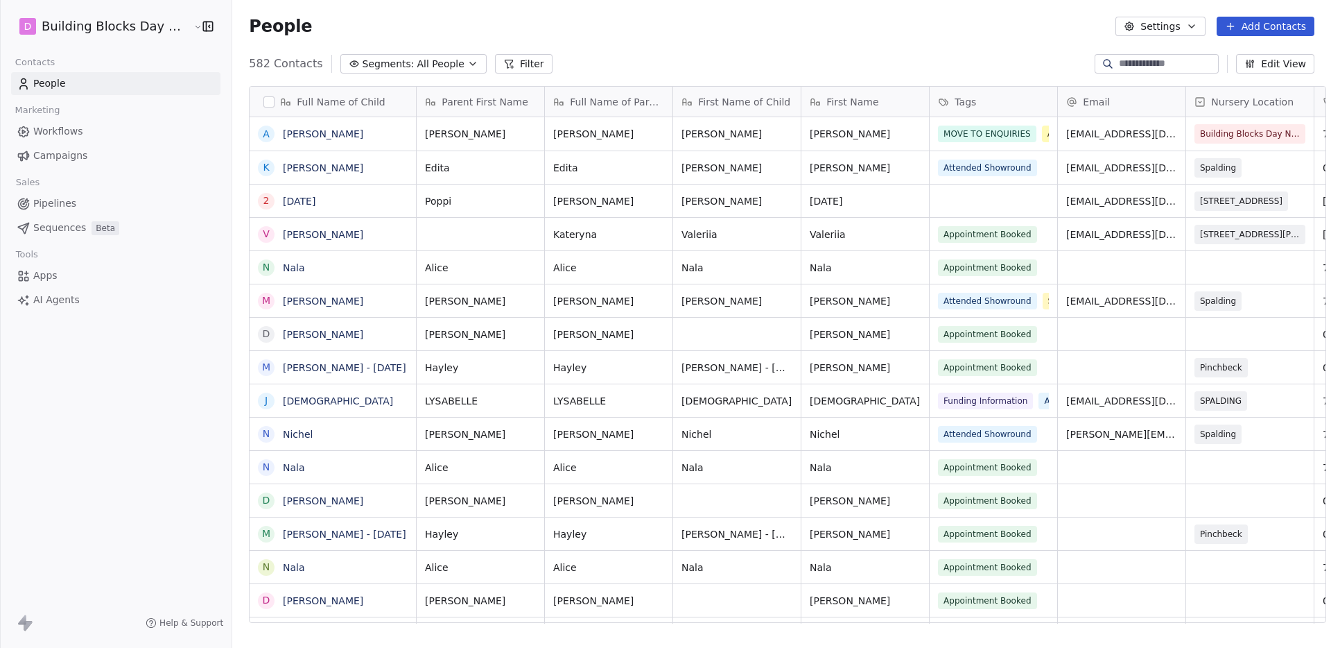
click at [1119, 57] on input at bounding box center [1167, 64] width 97 height 14
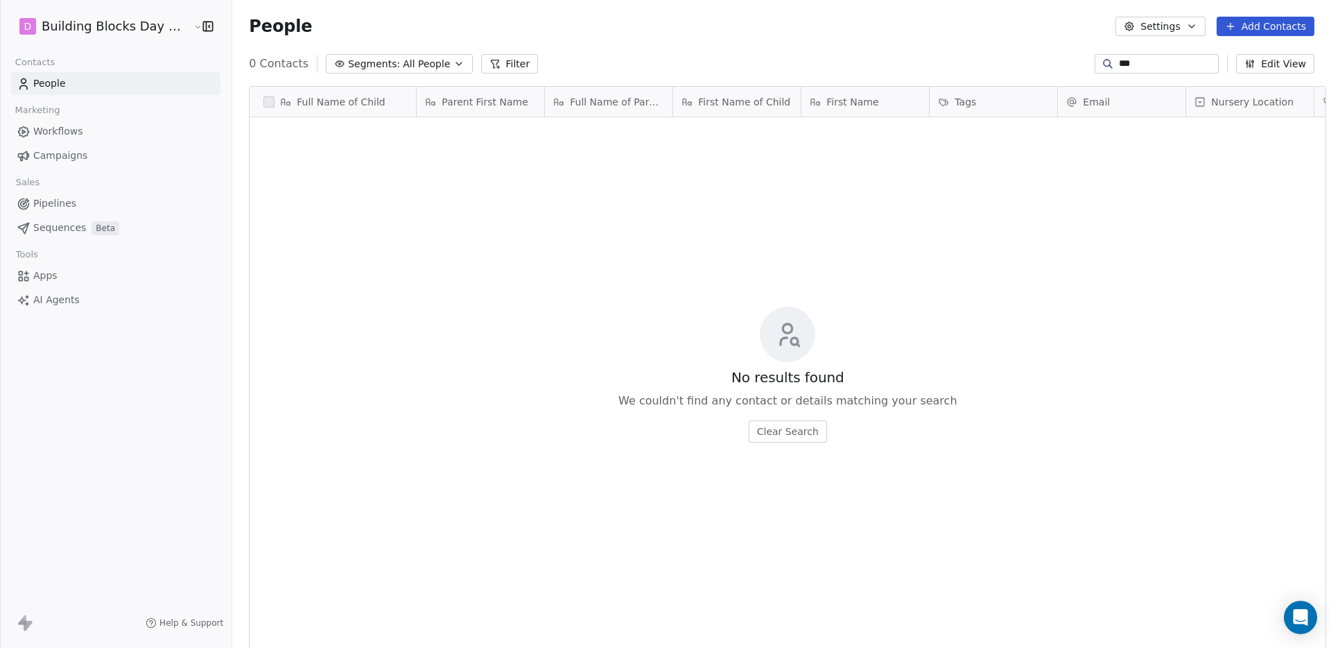
scroll to position [560, 1100]
type input "*"
type input "***"
click at [80, 83] on link "People" at bounding box center [115, 83] width 209 height 23
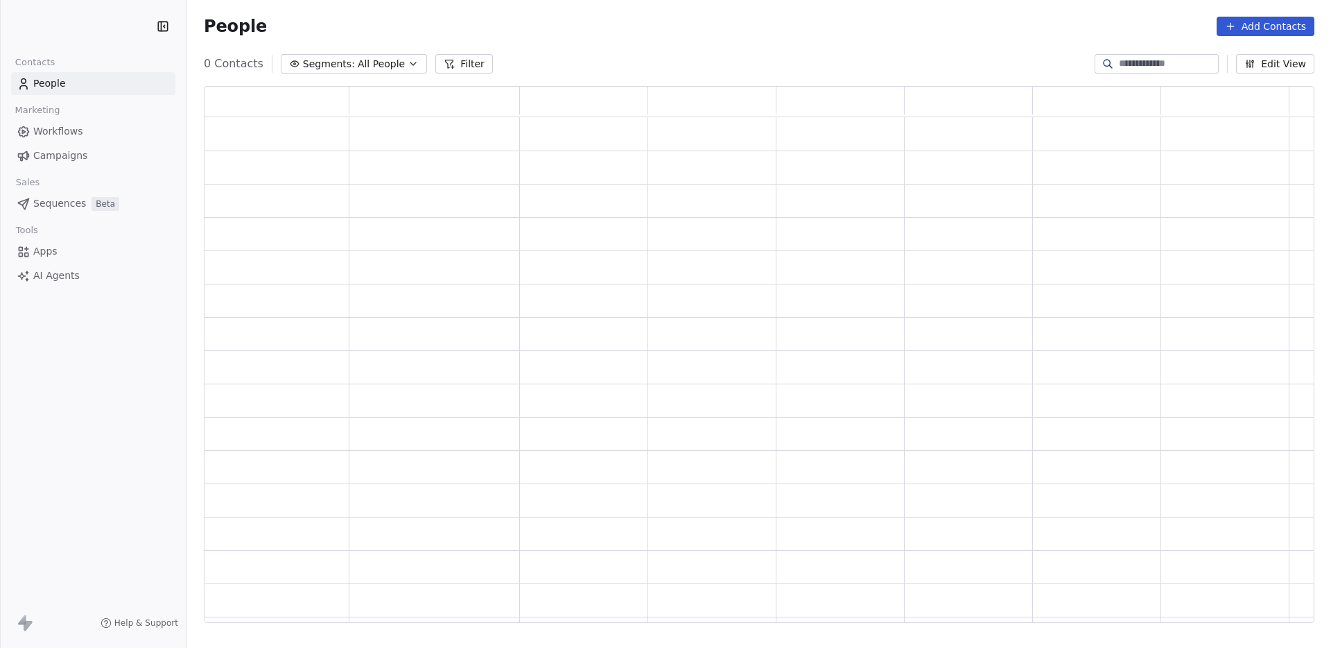
scroll to position [526, 1100]
click at [1157, 64] on input at bounding box center [1167, 64] width 97 height 14
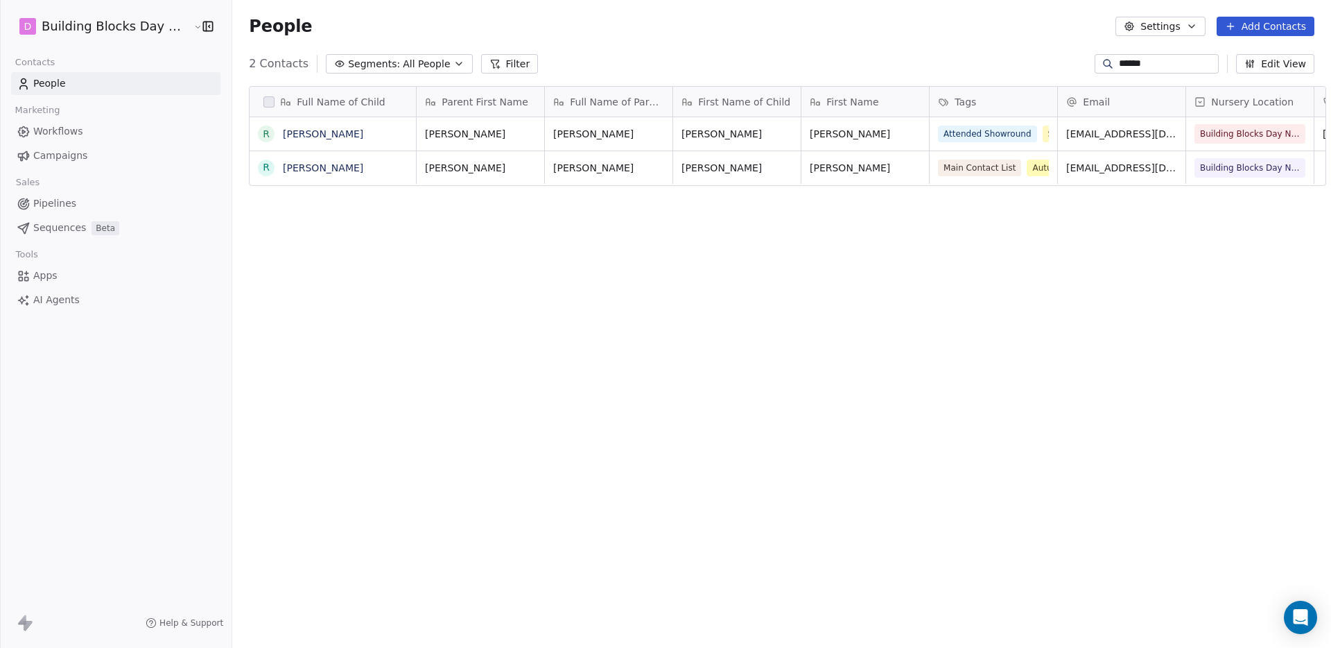
scroll to position [560, 1100]
type input "******"
click at [311, 167] on link "[PERSON_NAME]" at bounding box center [323, 167] width 80 height 11
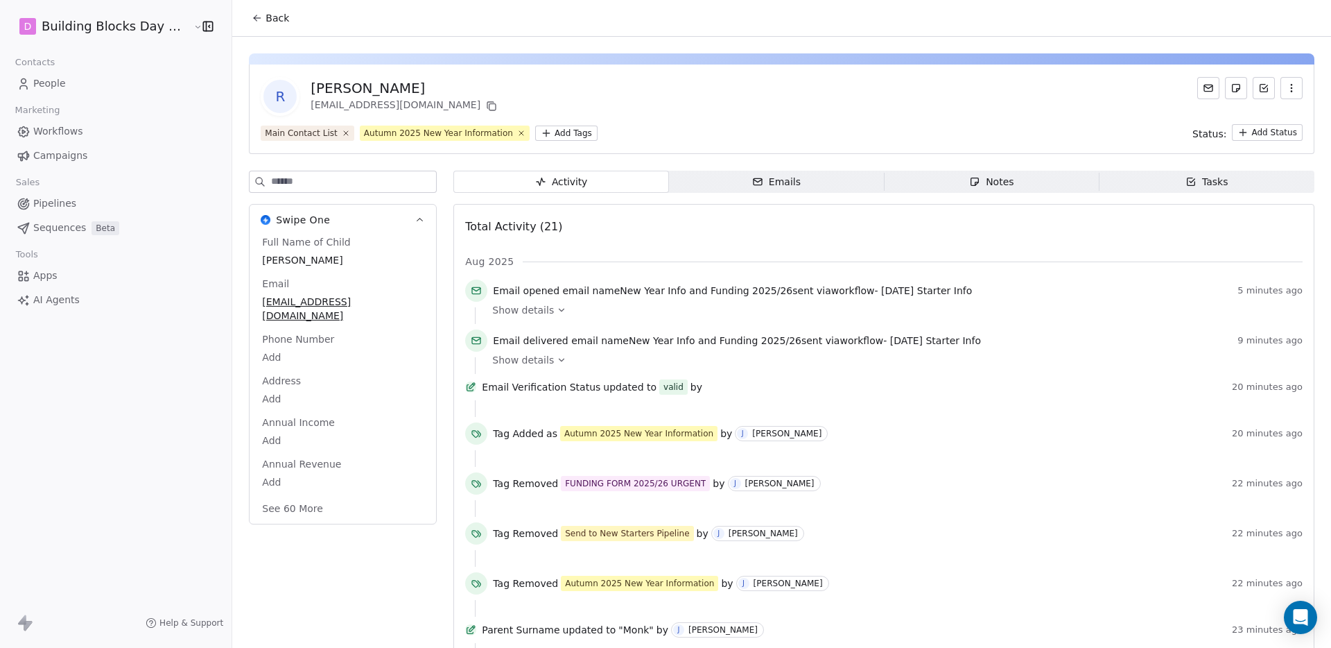
click at [94, 130] on link "Workflows" at bounding box center [115, 131] width 209 height 23
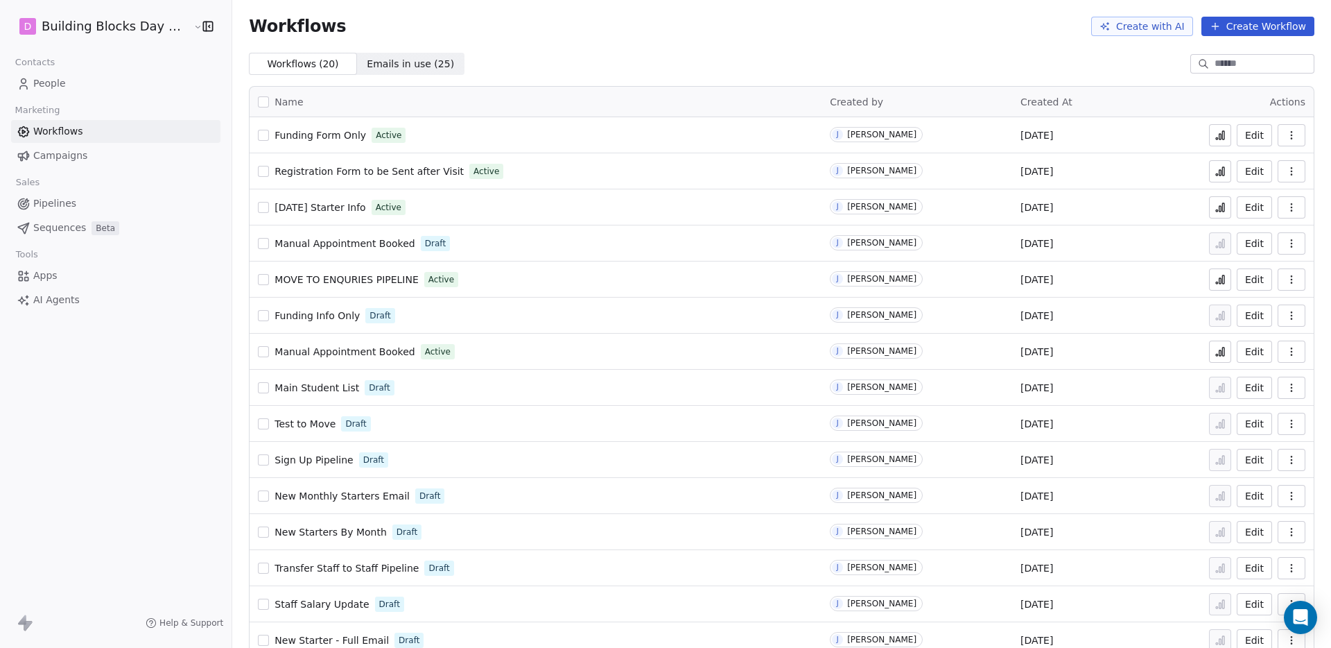
click at [1215, 203] on icon at bounding box center [1220, 207] width 11 height 11
click at [44, 84] on span "People" at bounding box center [49, 83] width 33 height 15
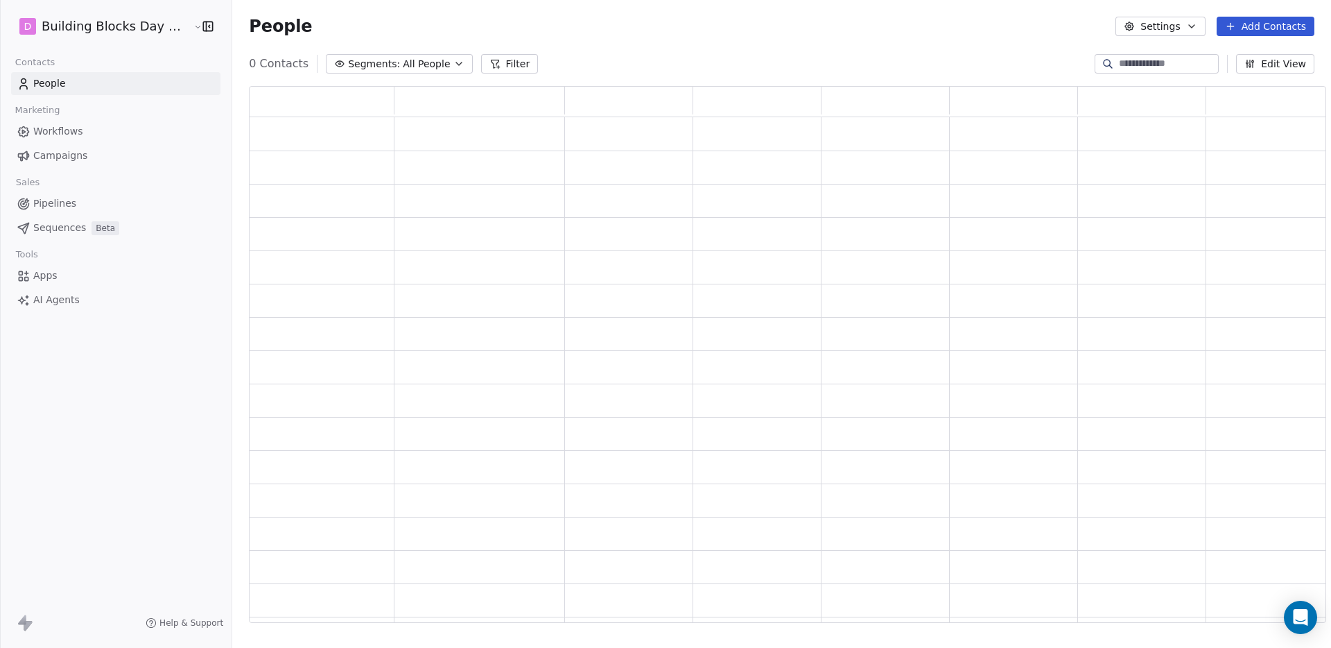
scroll to position [526, 1066]
click at [1134, 70] on input at bounding box center [1167, 64] width 97 height 14
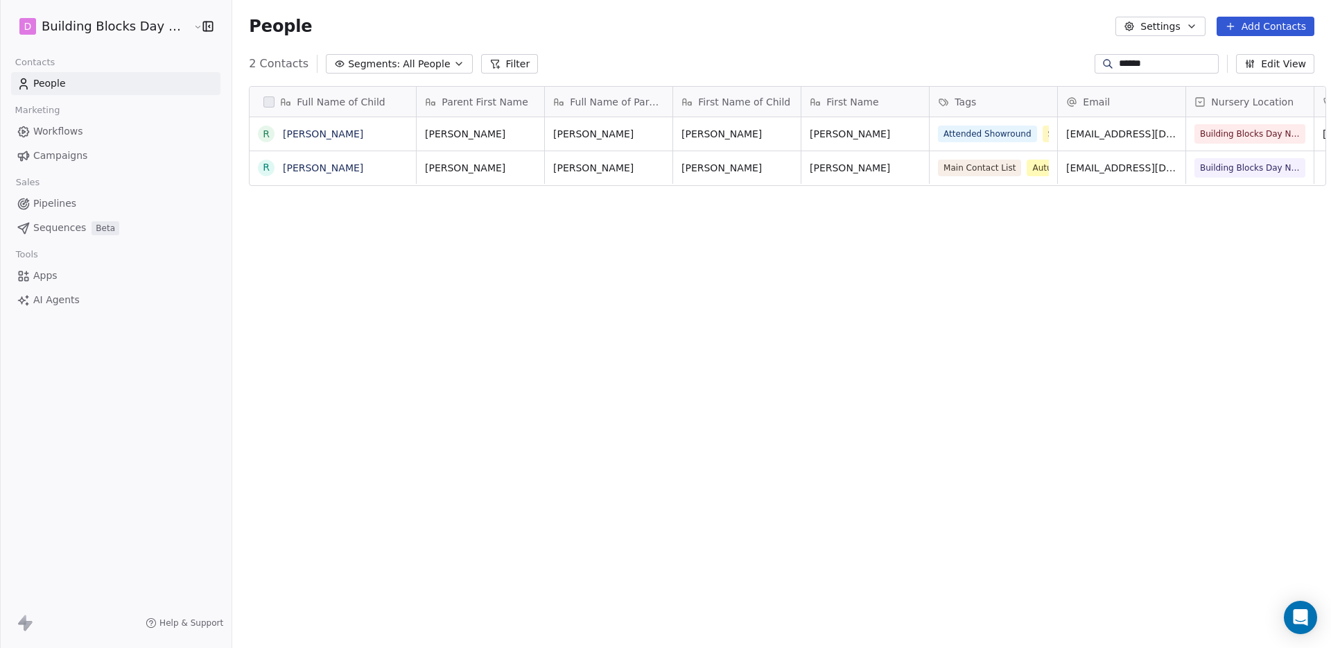
scroll to position [560, 1100]
type input "******"
click at [304, 169] on link "[PERSON_NAME]" at bounding box center [323, 167] width 80 height 11
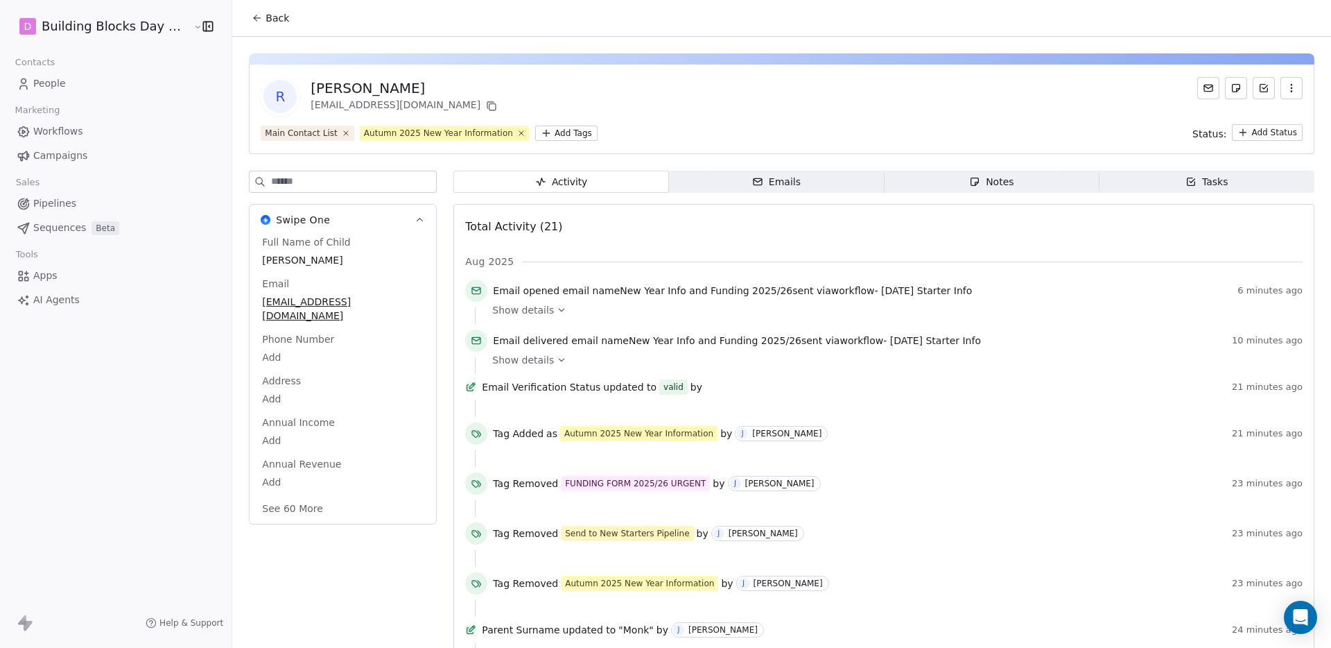
click at [560, 310] on icon at bounding box center [562, 310] width 5 height 3
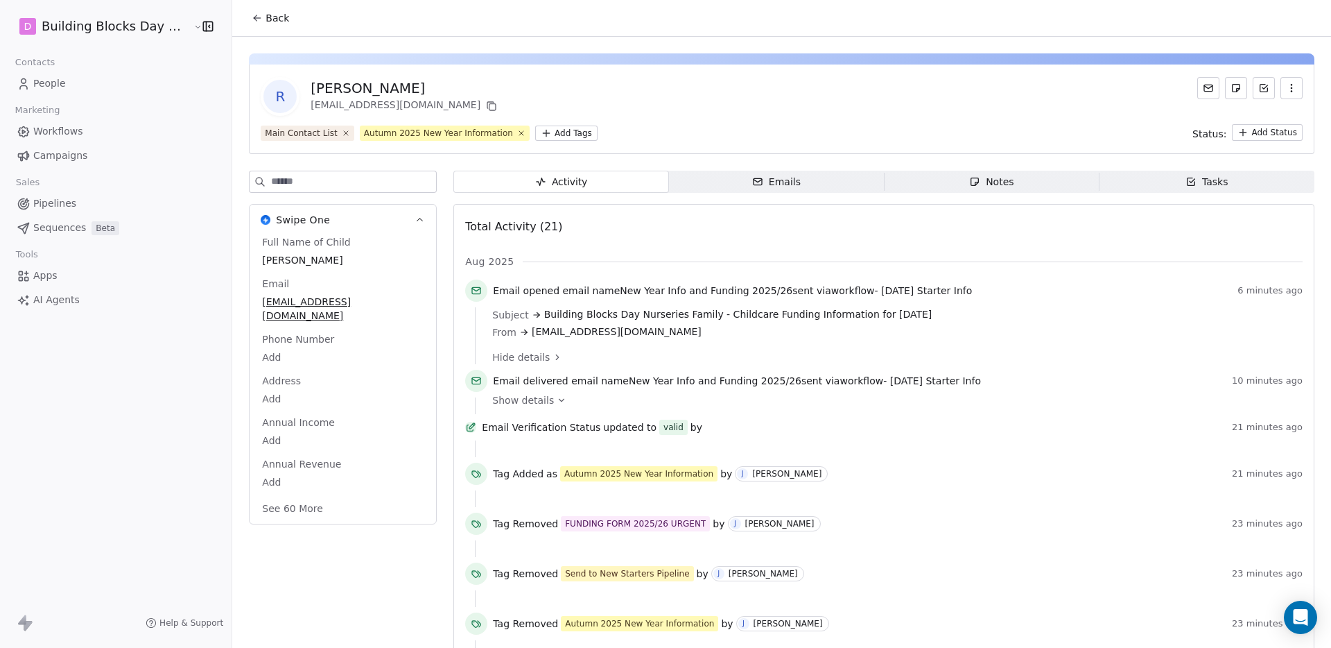
click at [532, 408] on div "Show details" at bounding box center [892, 405] width 801 height 17
click at [535, 405] on span "Show details" at bounding box center [523, 400] width 62 height 14
